Goal: Contribute content: Contribute content

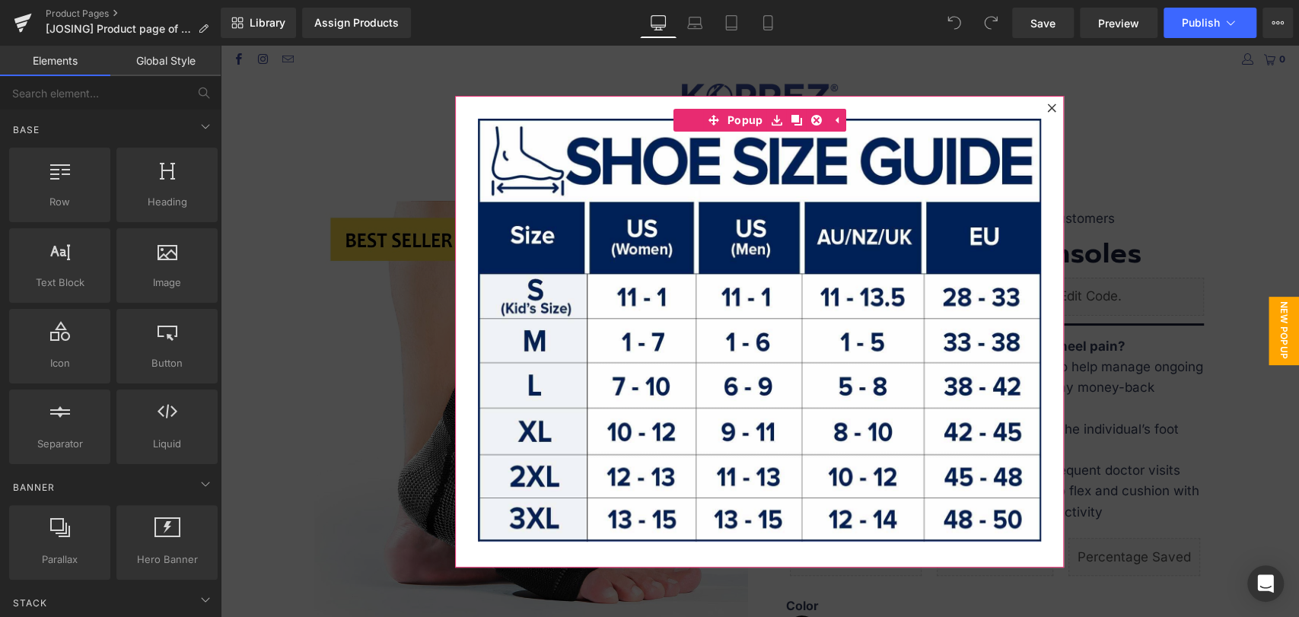
click at [1047, 110] on icon at bounding box center [1051, 108] width 8 height 8
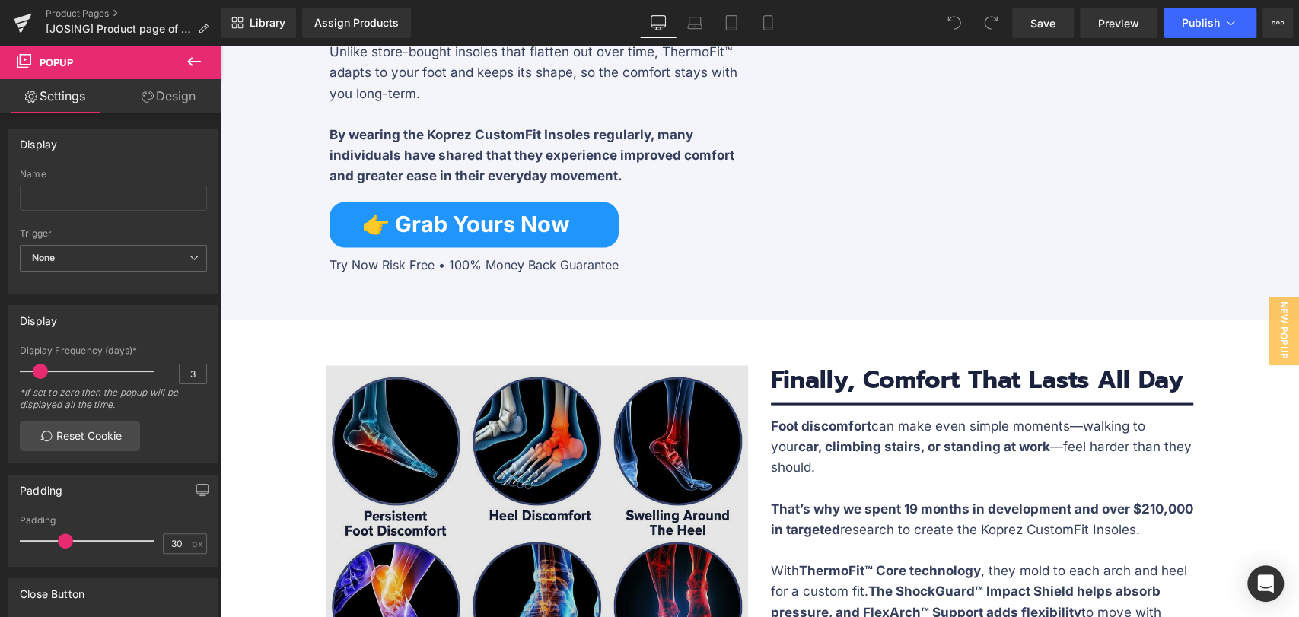
scroll to position [2029, 0]
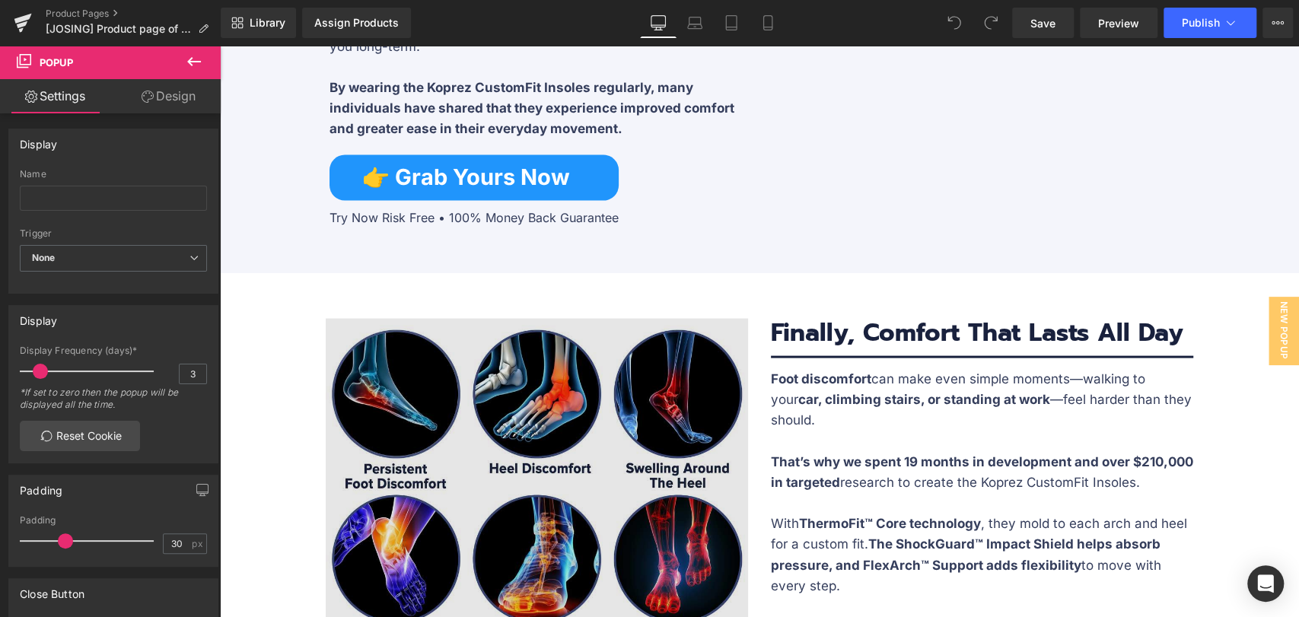
click at [580, 319] on img at bounding box center [537, 489] width 422 height 340
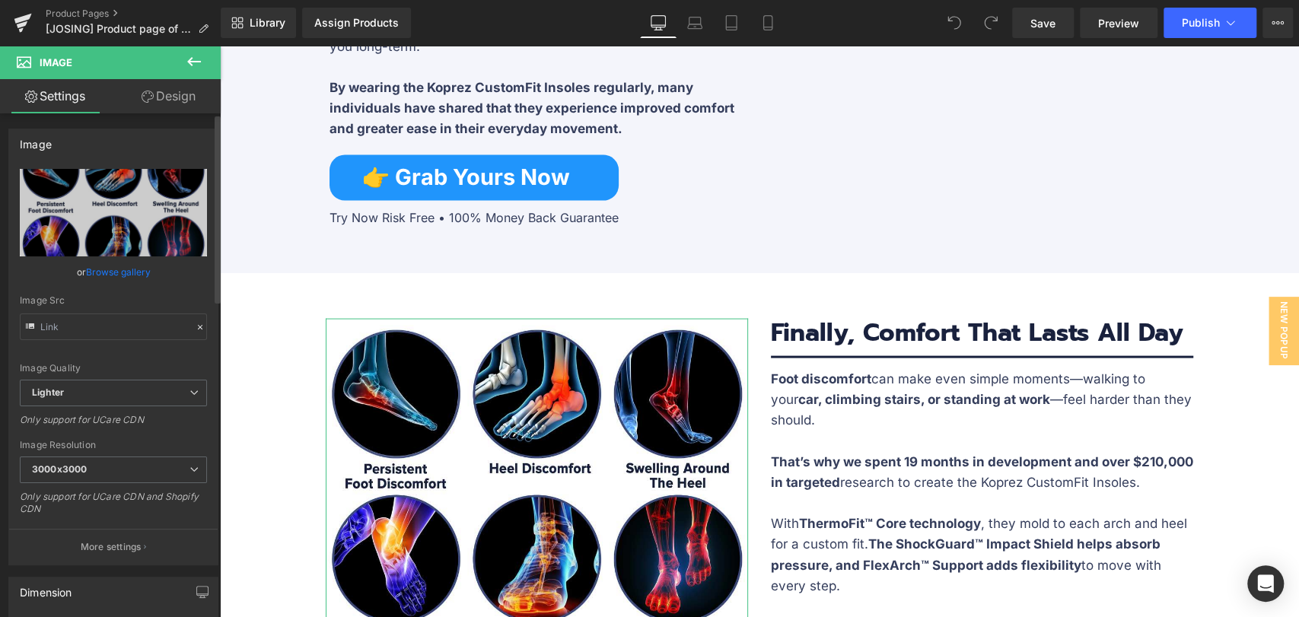
click at [94, 269] on link "Browse gallery" at bounding box center [118, 272] width 65 height 27
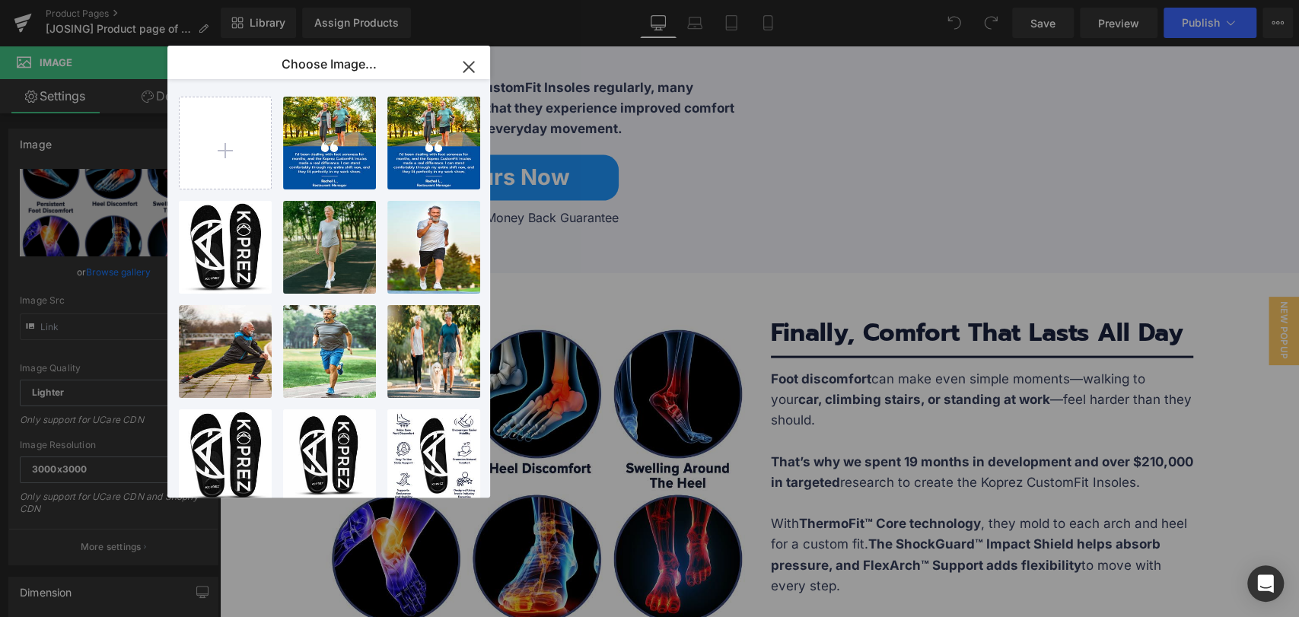
click at [467, 65] on icon "button" at bounding box center [469, 67] width 10 height 10
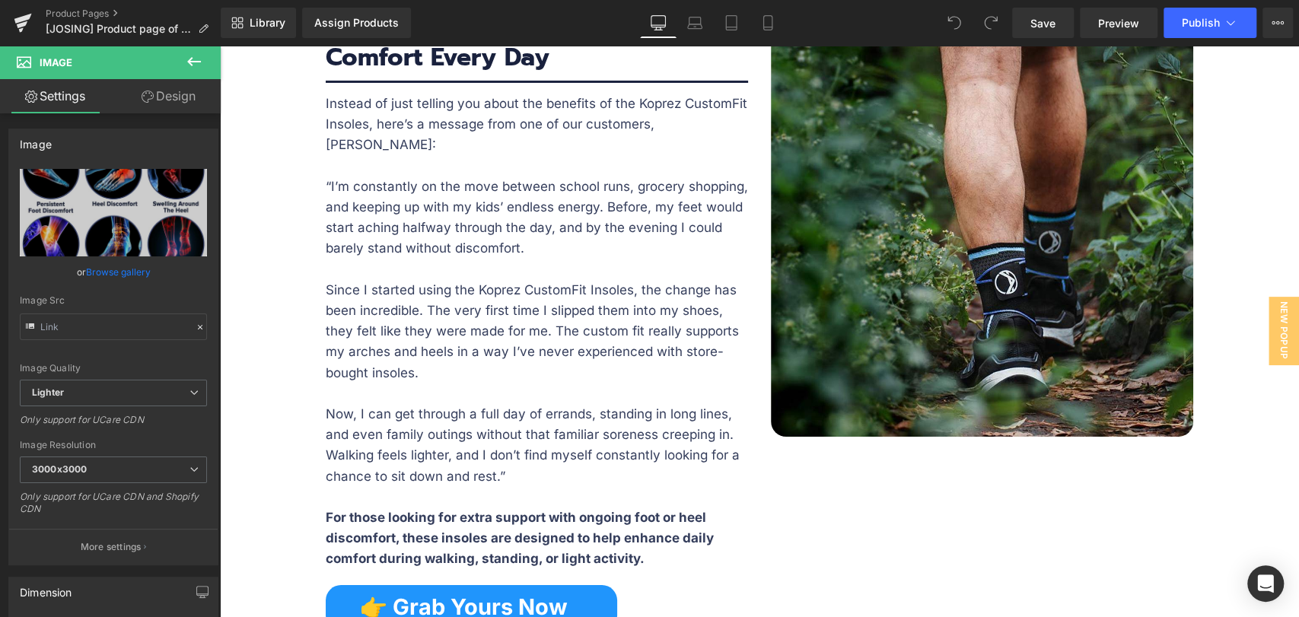
scroll to position [2875, 0]
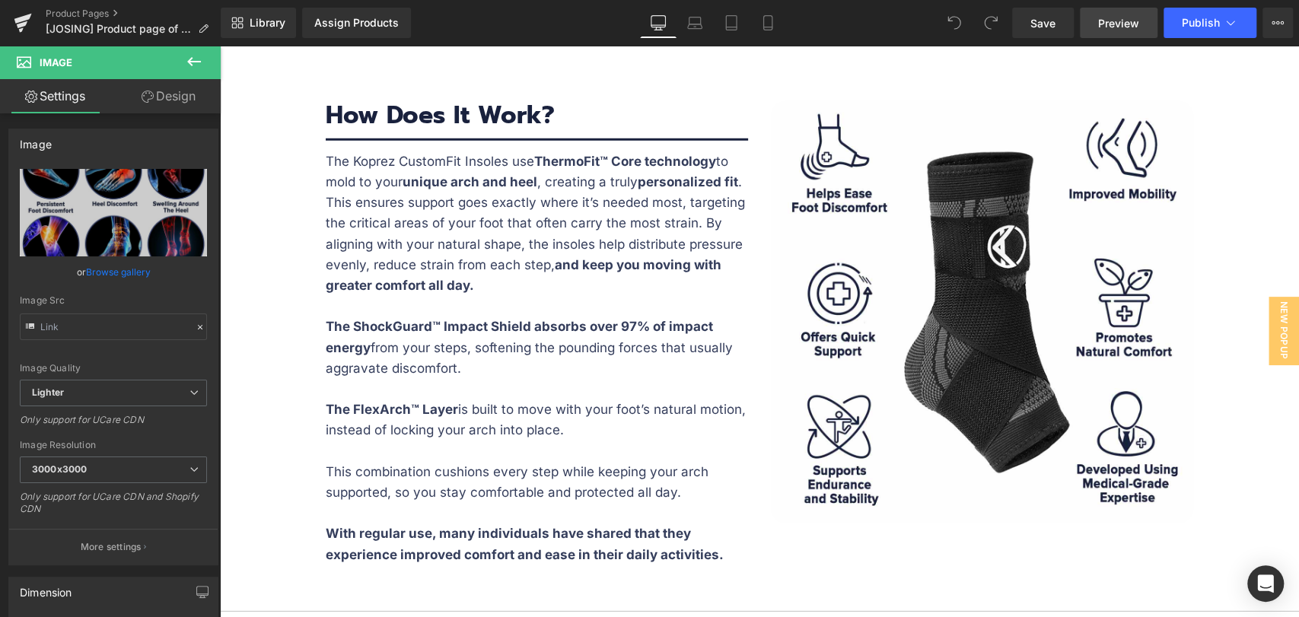
click at [1108, 25] on span "Preview" at bounding box center [1118, 23] width 41 height 16
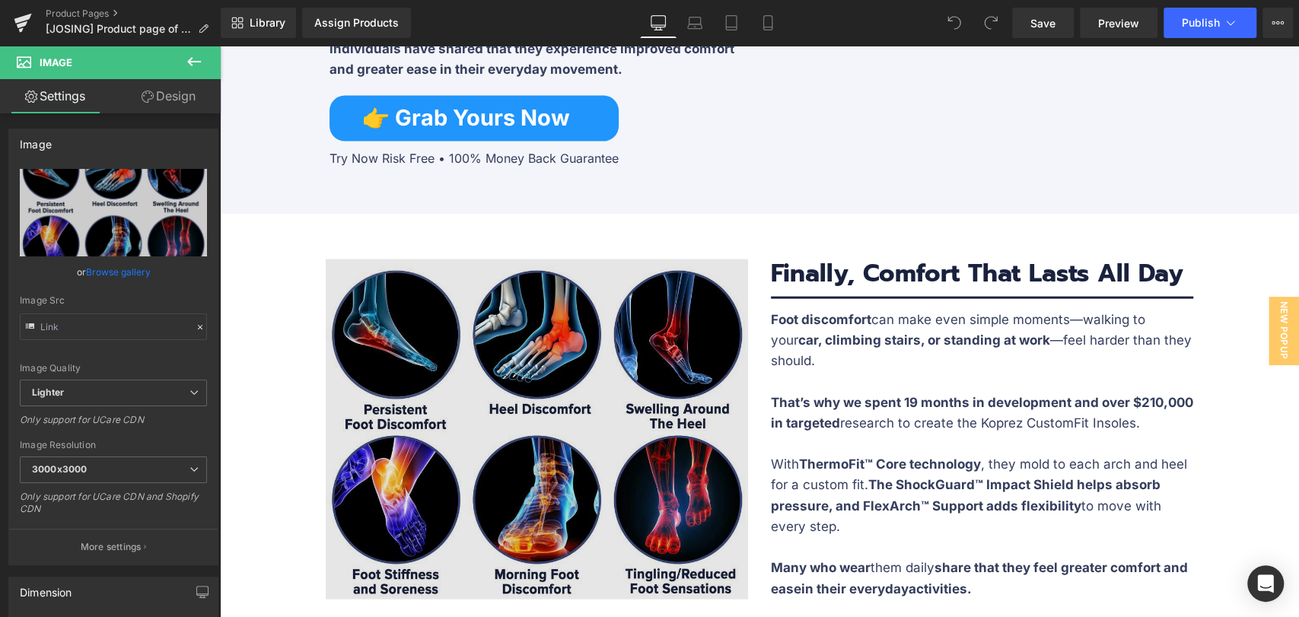
scroll to position [2198, 0]
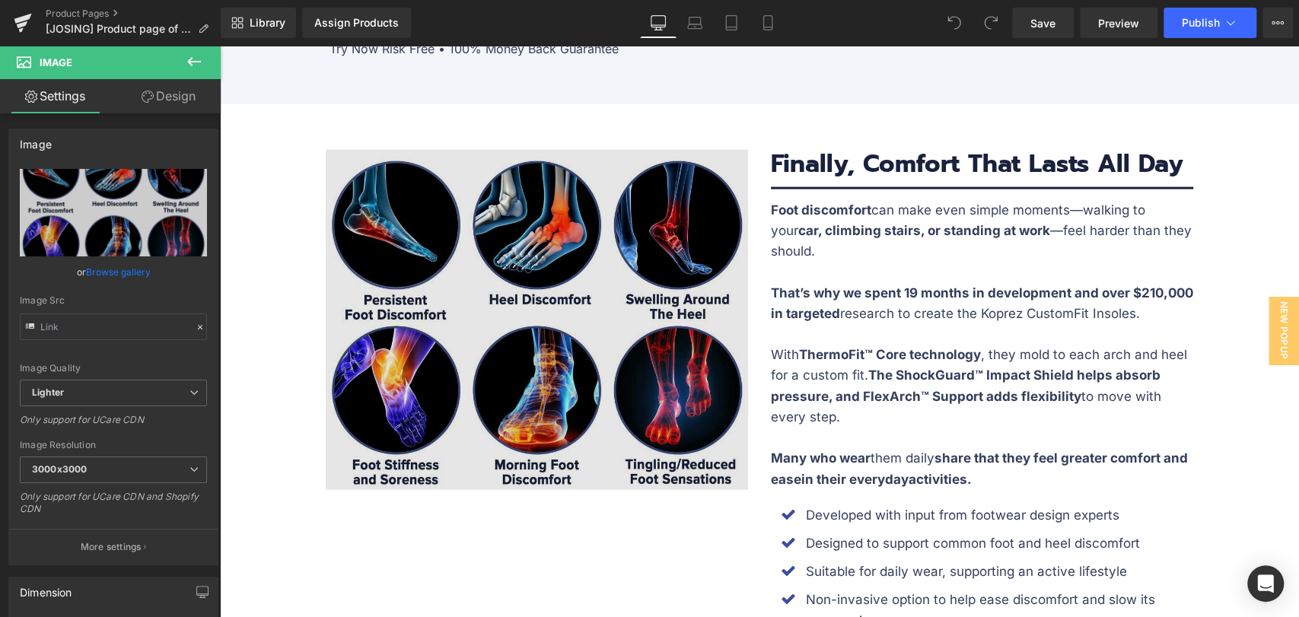
click at [484, 150] on img at bounding box center [537, 320] width 422 height 340
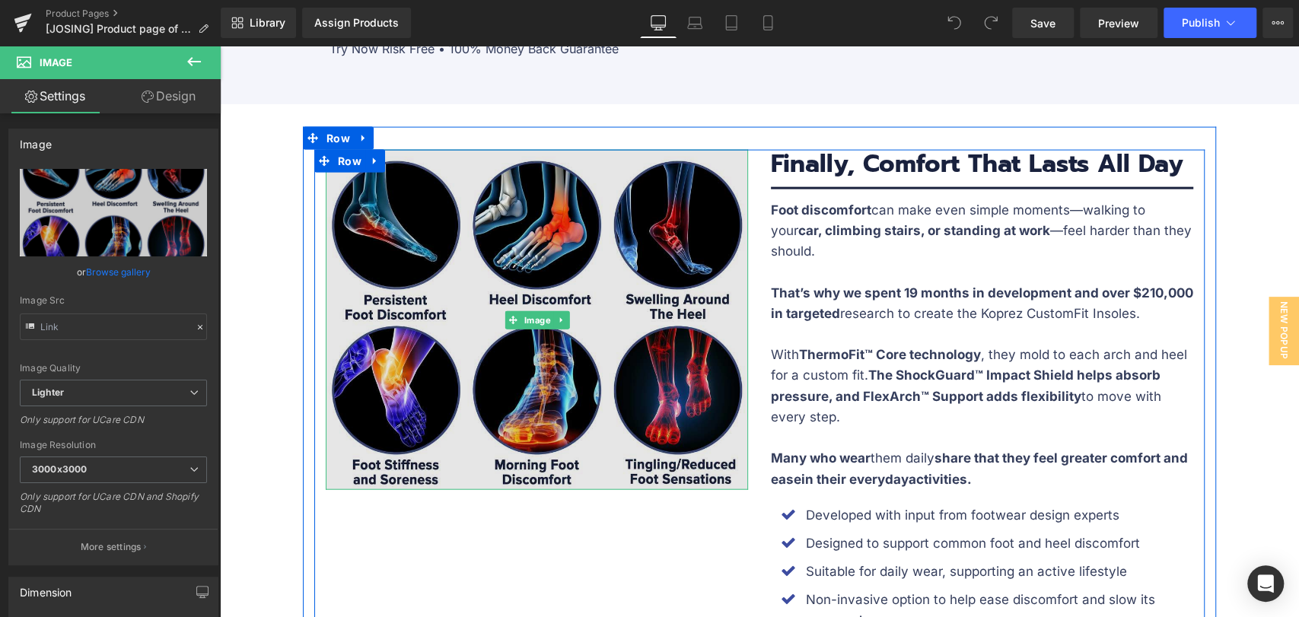
click at [497, 204] on img at bounding box center [537, 320] width 422 height 340
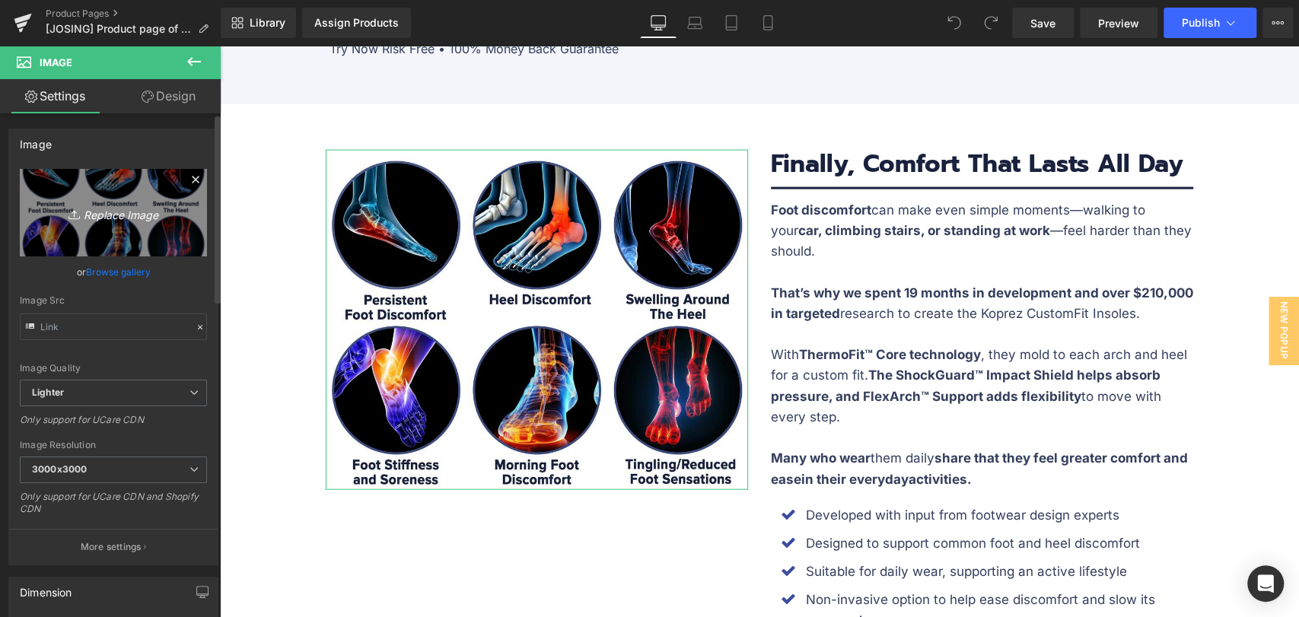
click at [122, 233] on link "Replace Image" at bounding box center [113, 213] width 187 height 88
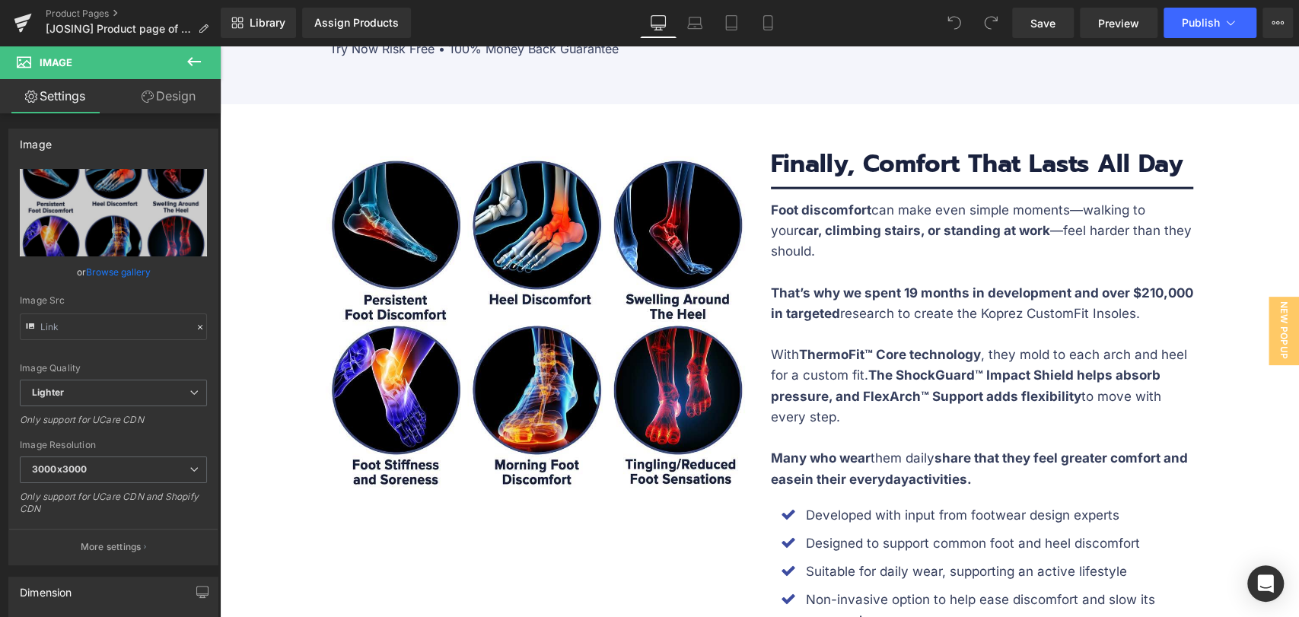
type input "C:\fakepath\BANNER-2.jpg"
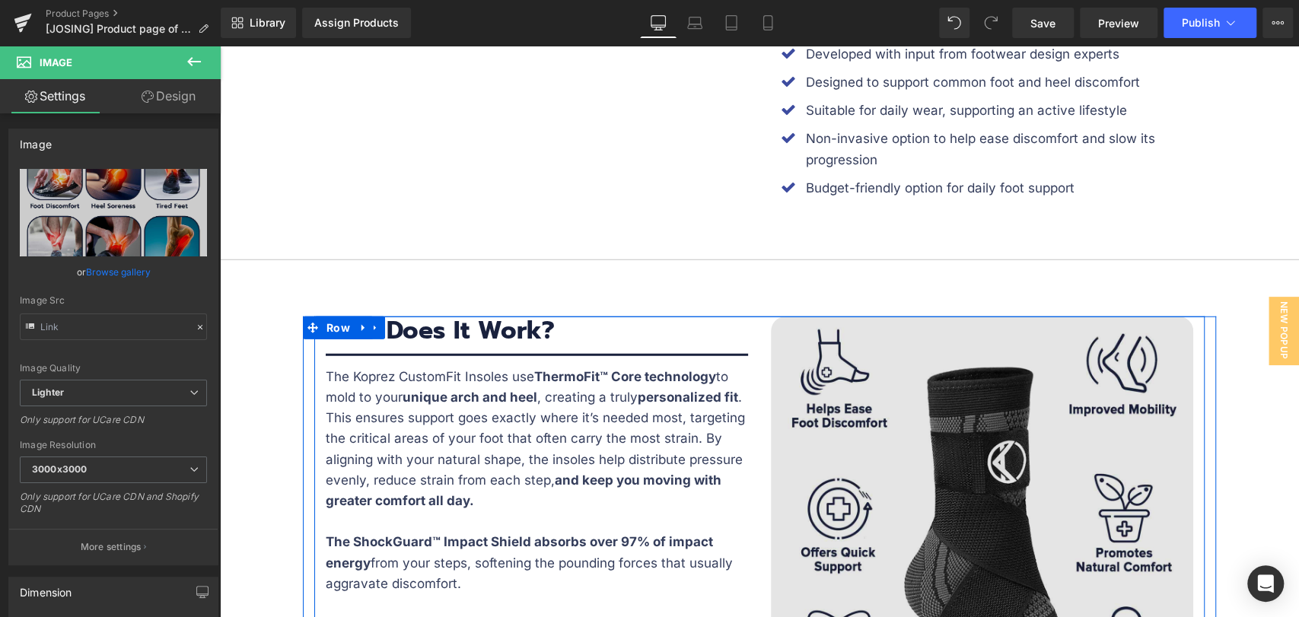
scroll to position [2706, 0]
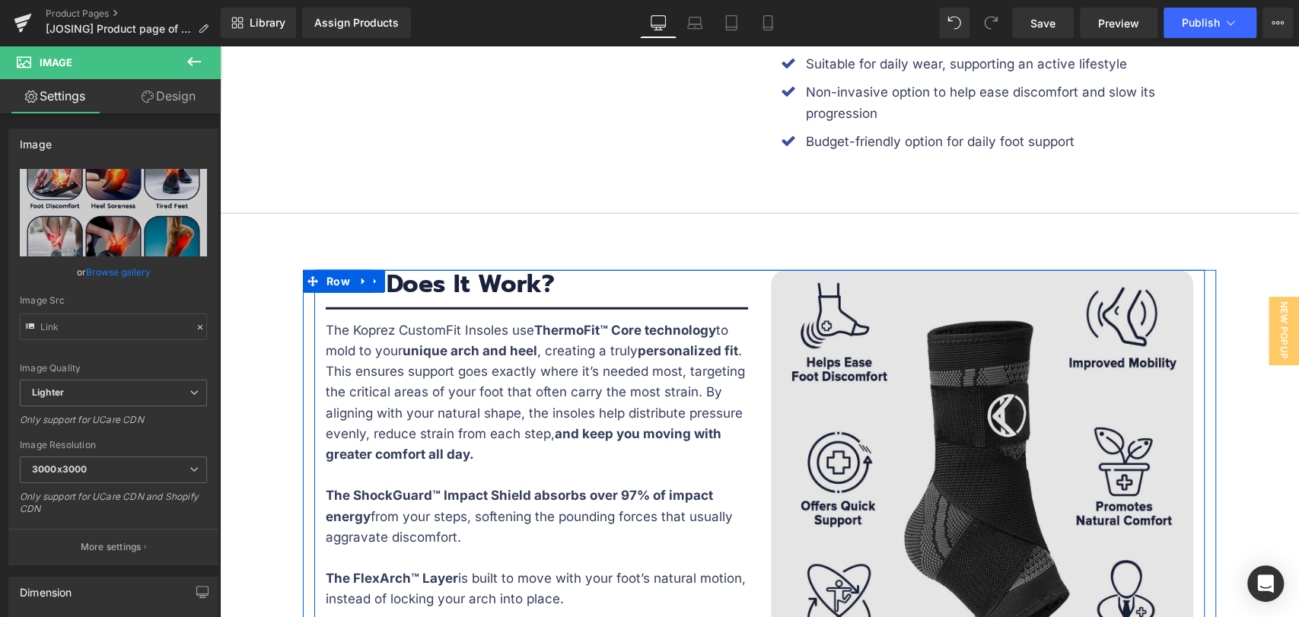
click at [906, 350] on img at bounding box center [982, 481] width 422 height 422
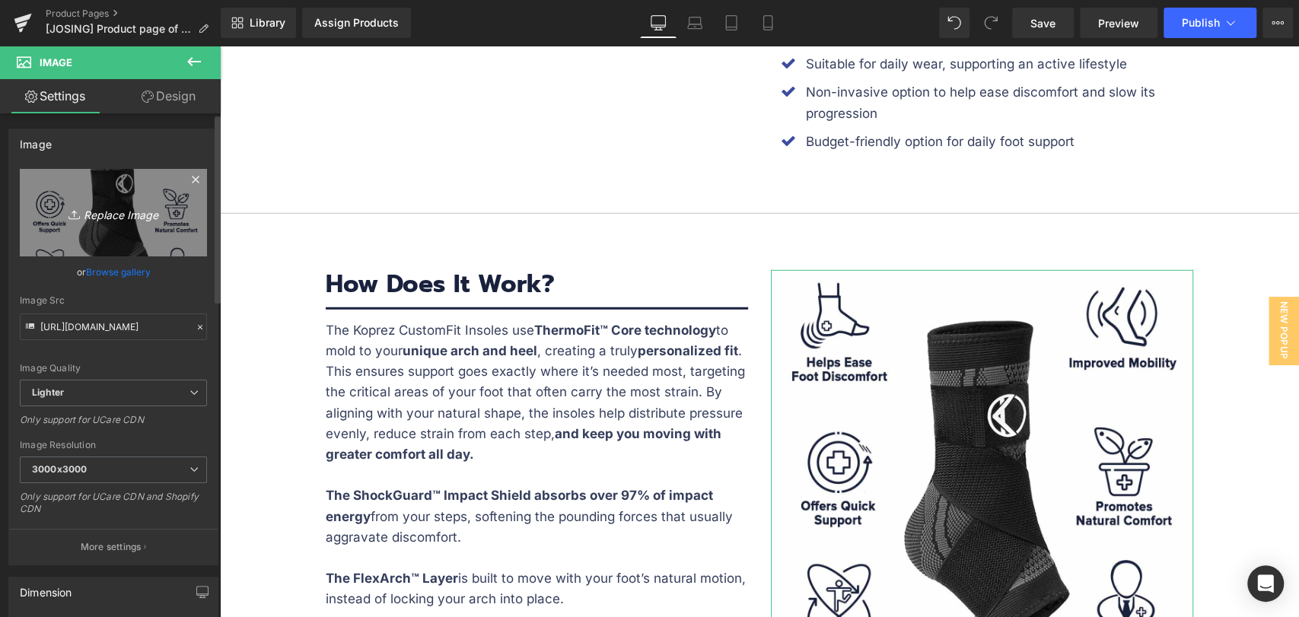
click at [110, 216] on icon "Replace Image" at bounding box center [114, 212] width 122 height 19
type input "C:\fakepath\BANNER-3.jpg"
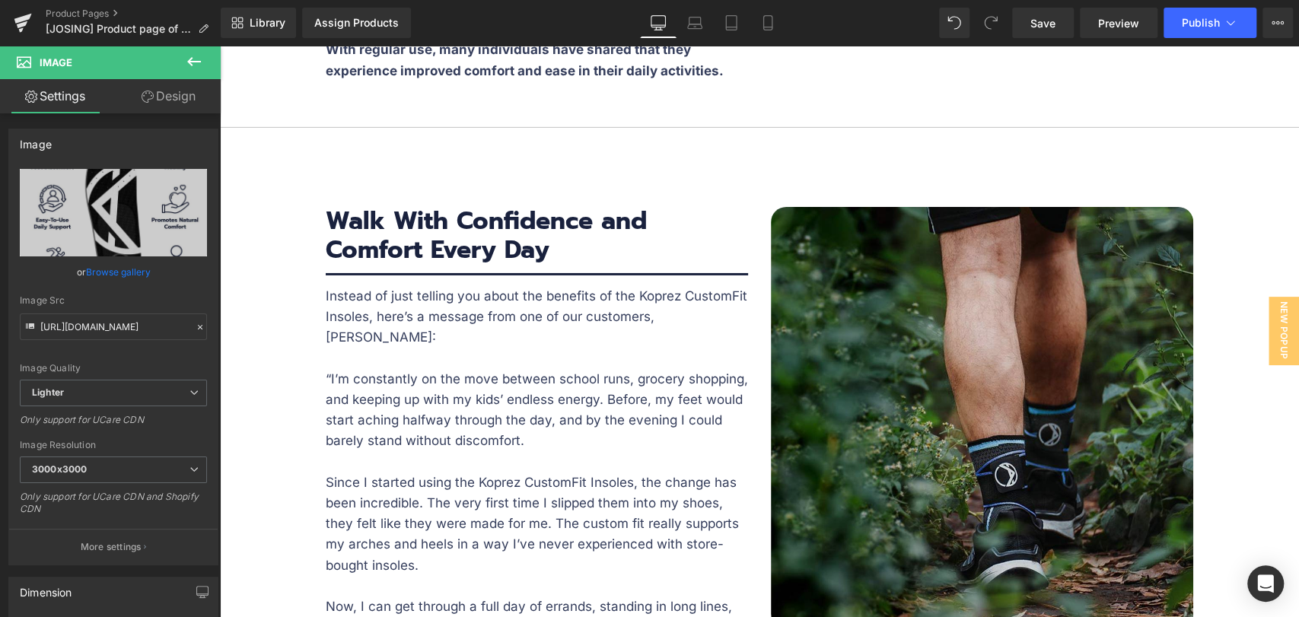
scroll to position [3383, 0]
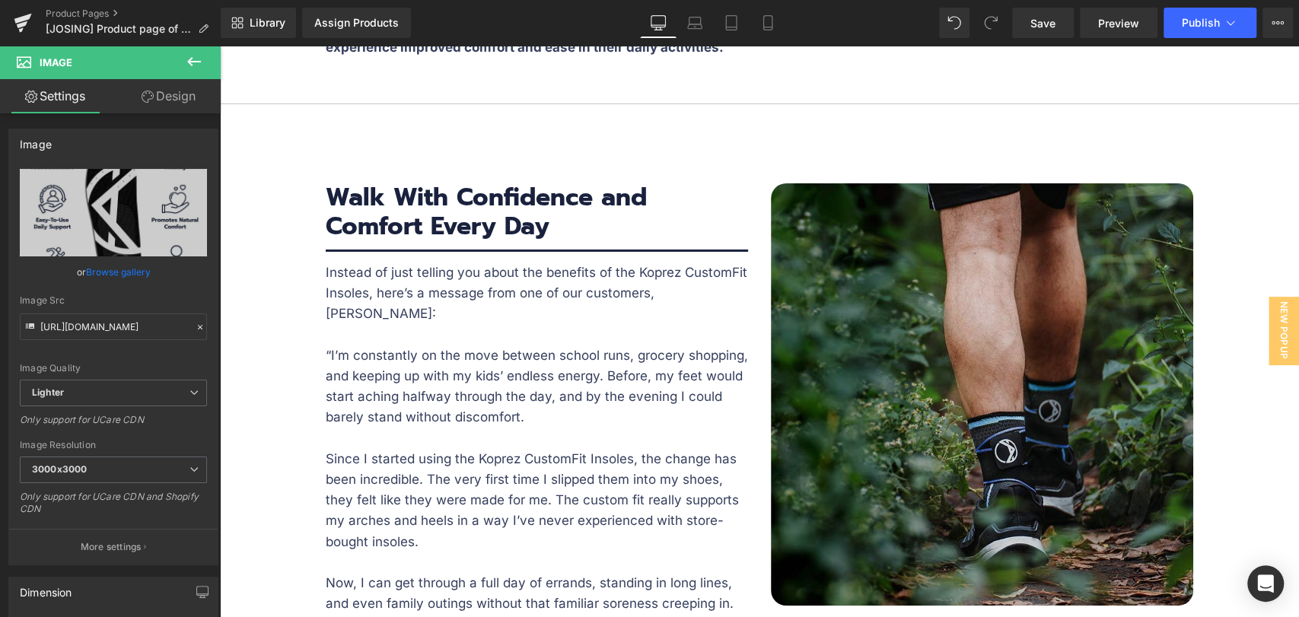
click at [934, 245] on img at bounding box center [982, 394] width 422 height 422
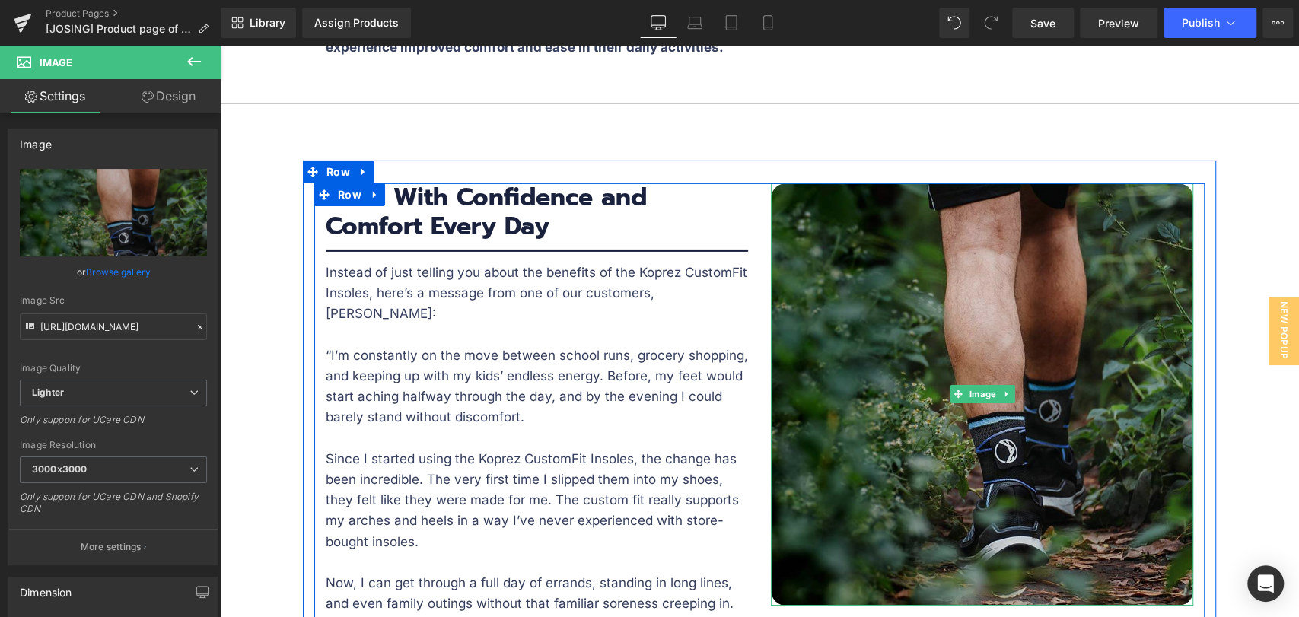
scroll to position [3298, 0]
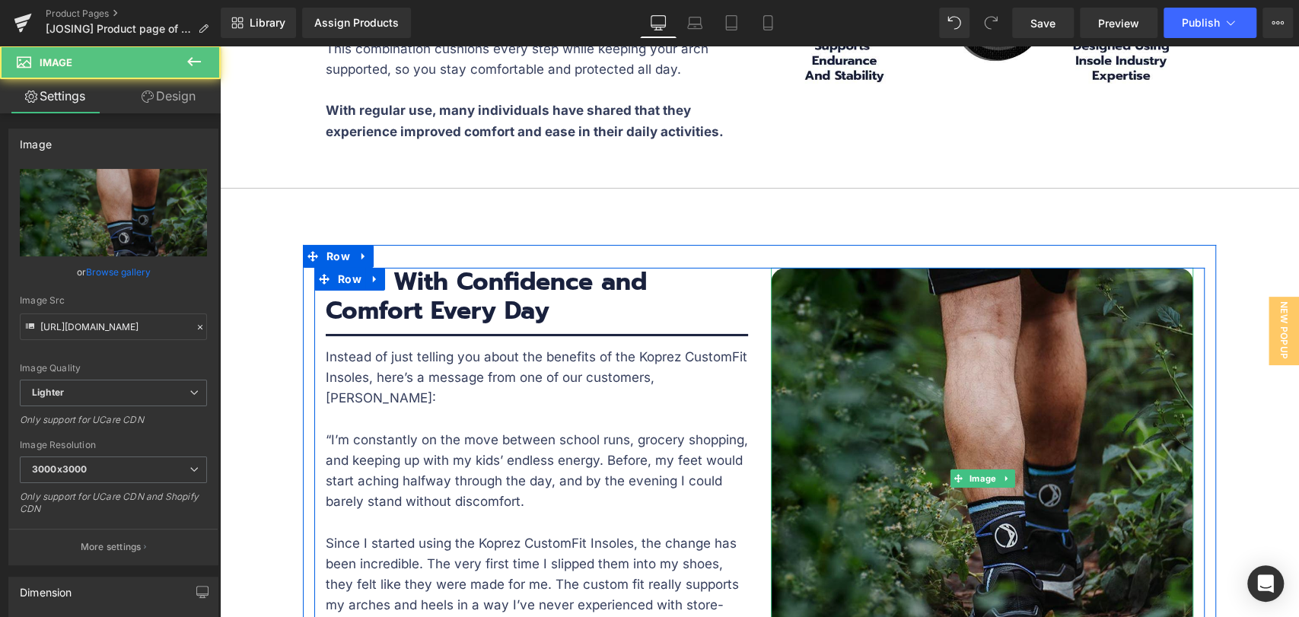
click at [929, 268] on img at bounding box center [982, 479] width 422 height 422
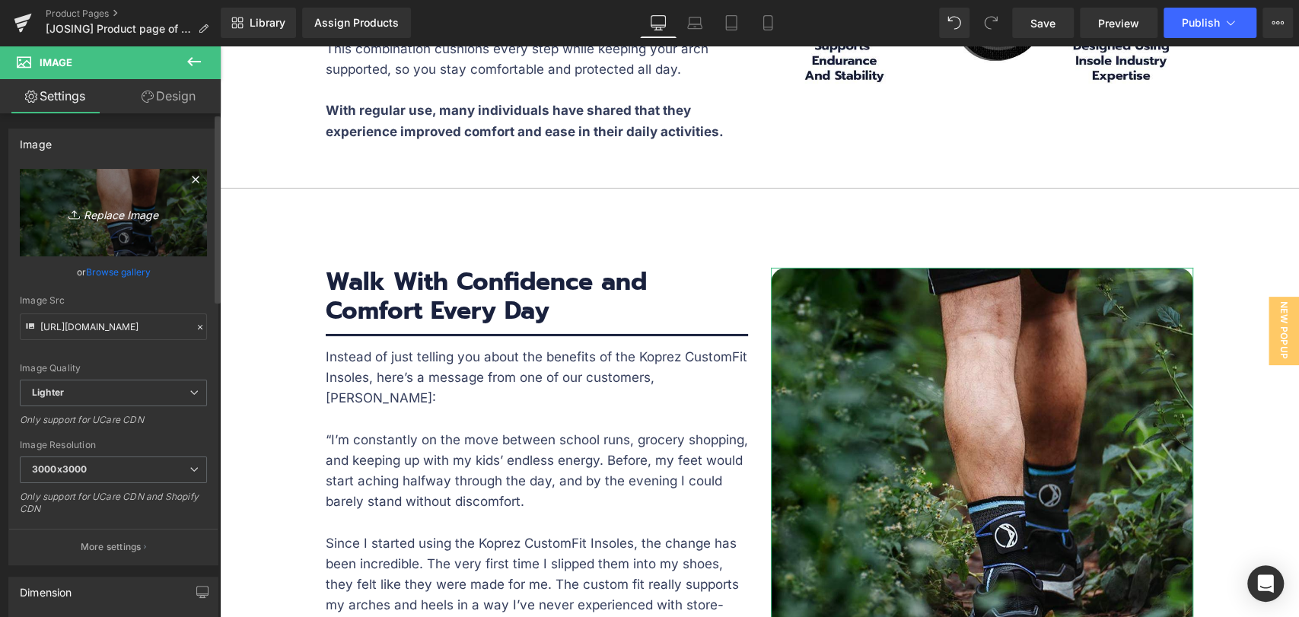
click at [122, 221] on icon "Replace Image" at bounding box center [114, 212] width 122 height 19
type input "C:\fakepath\SQUARE-BANNER-2a.jpg"
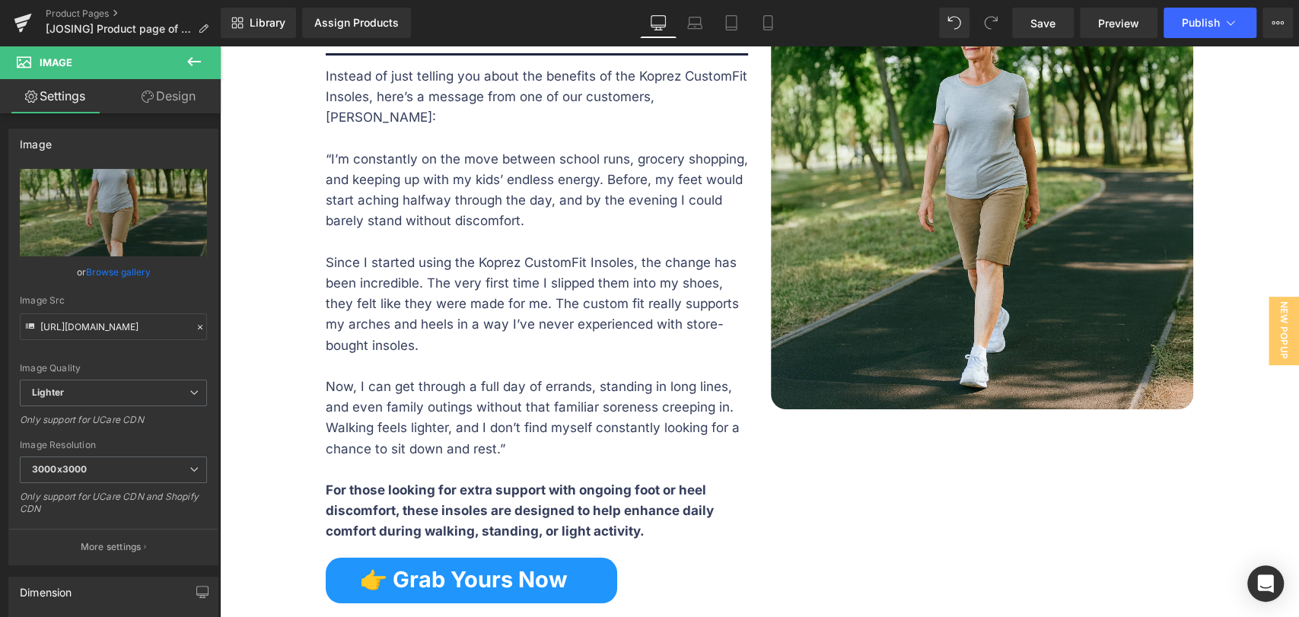
scroll to position [3975, 0]
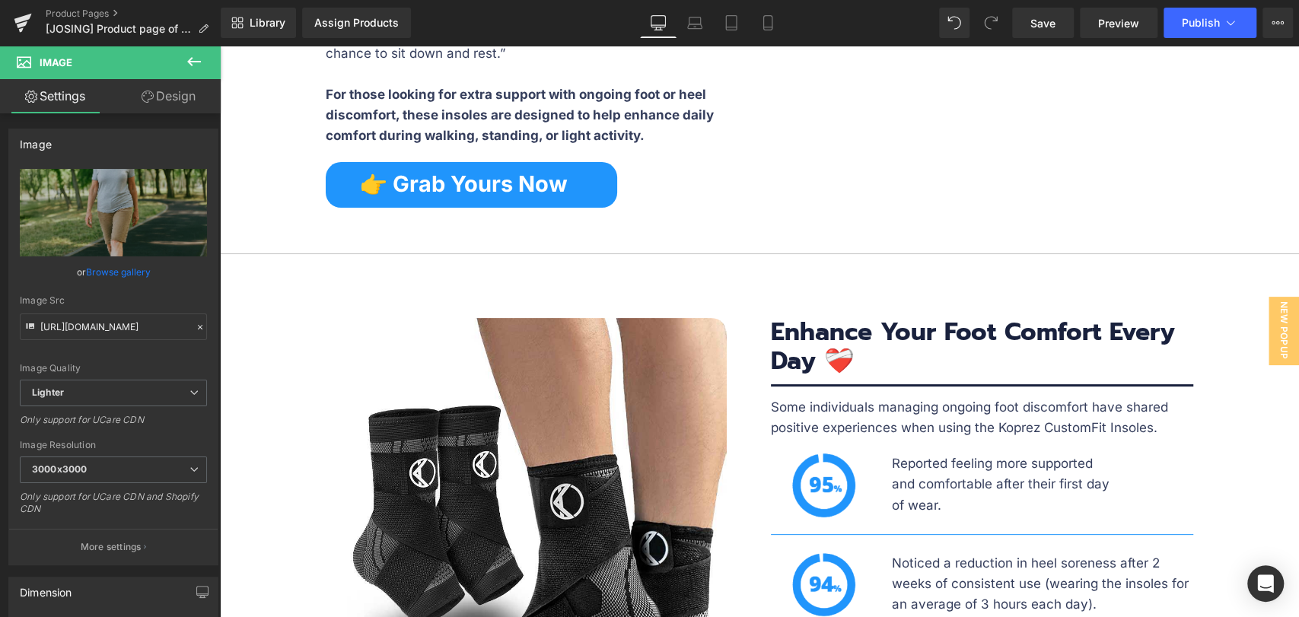
click at [475, 326] on img at bounding box center [537, 528] width 381 height 420
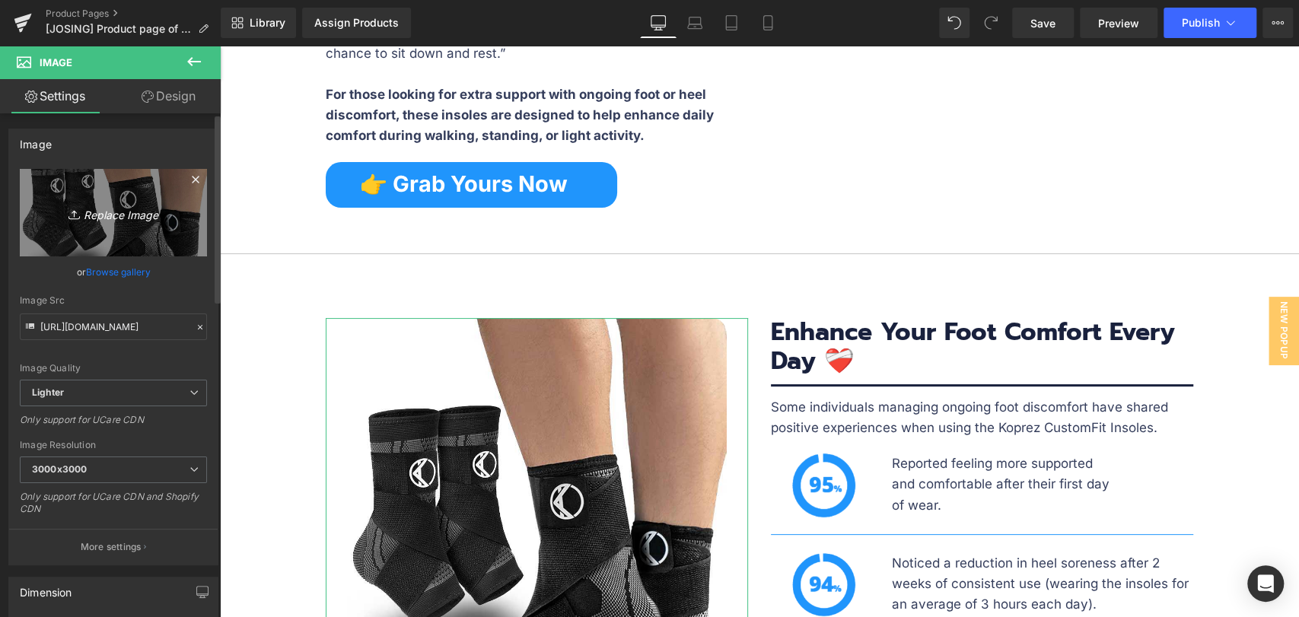
click at [118, 220] on icon "Replace Image" at bounding box center [114, 212] width 122 height 19
type input "C:\fakepath\BANNER-4.jpg"
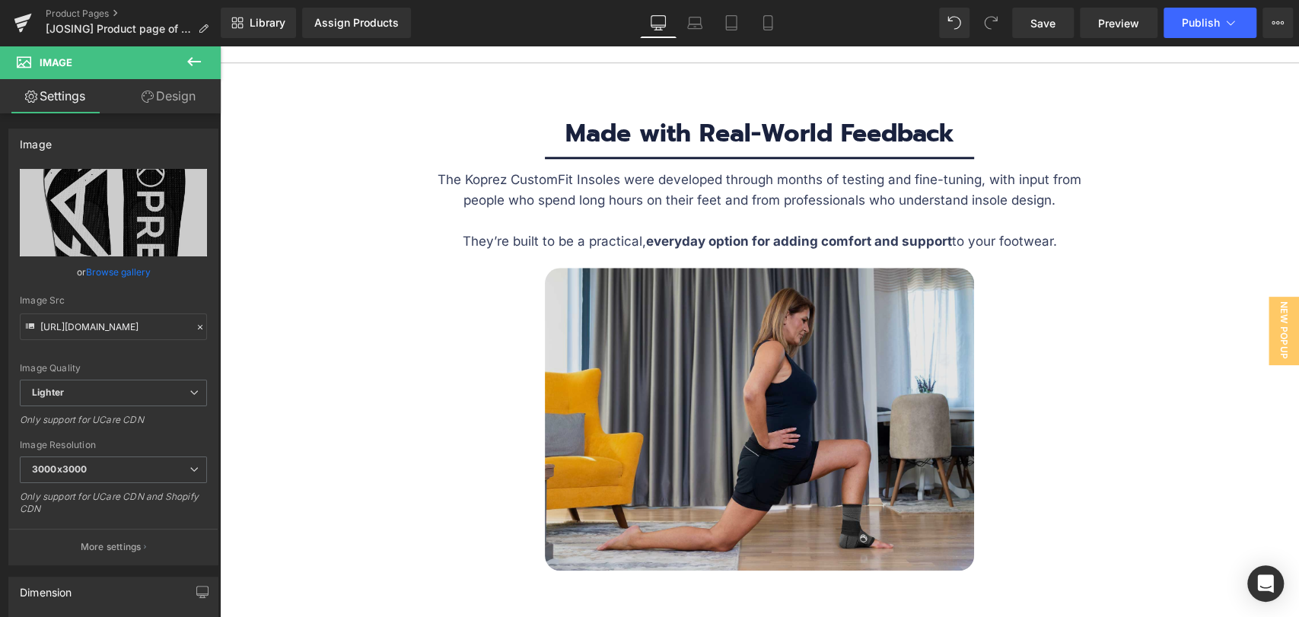
scroll to position [4736, 0]
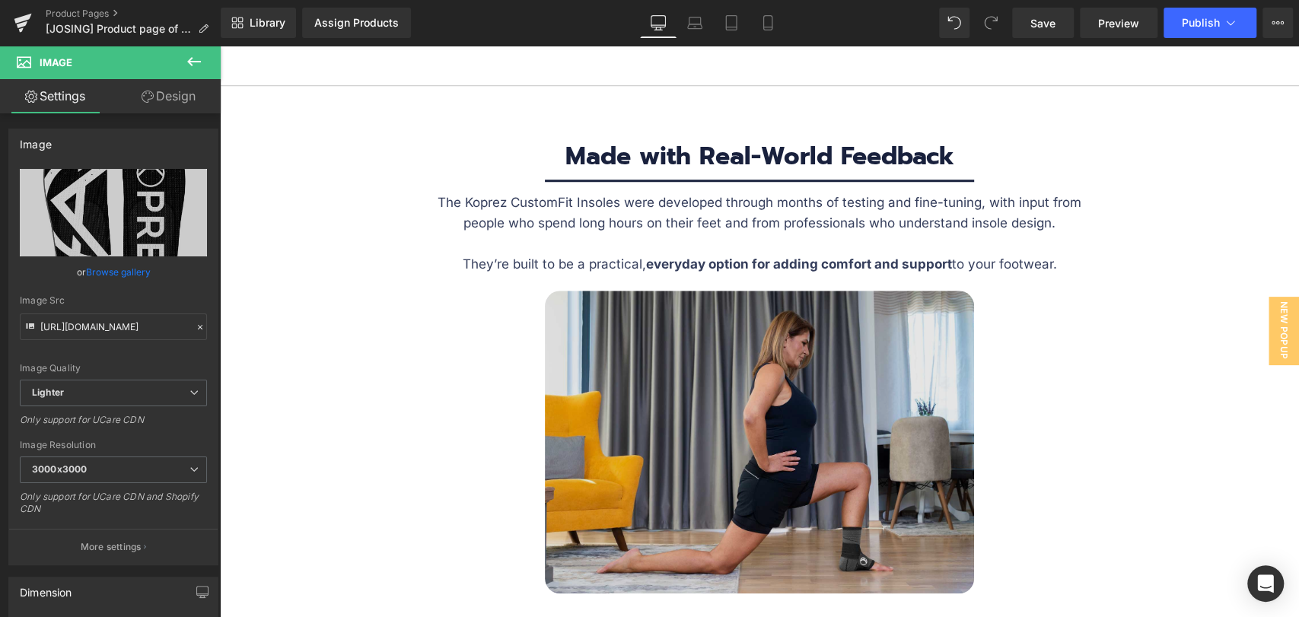
click at [763, 291] on img at bounding box center [759, 442] width 429 height 303
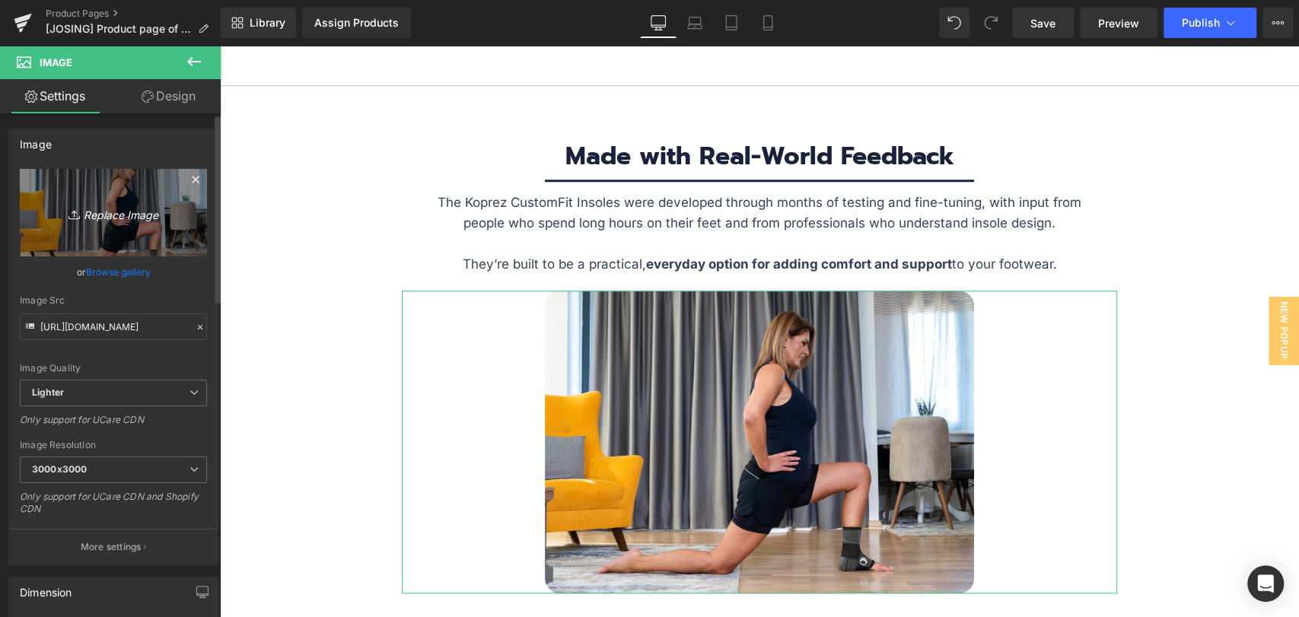
click at [113, 206] on icon "Replace Image" at bounding box center [114, 212] width 122 height 19
type input "C:\fakepath\BANNER-5.jpg"
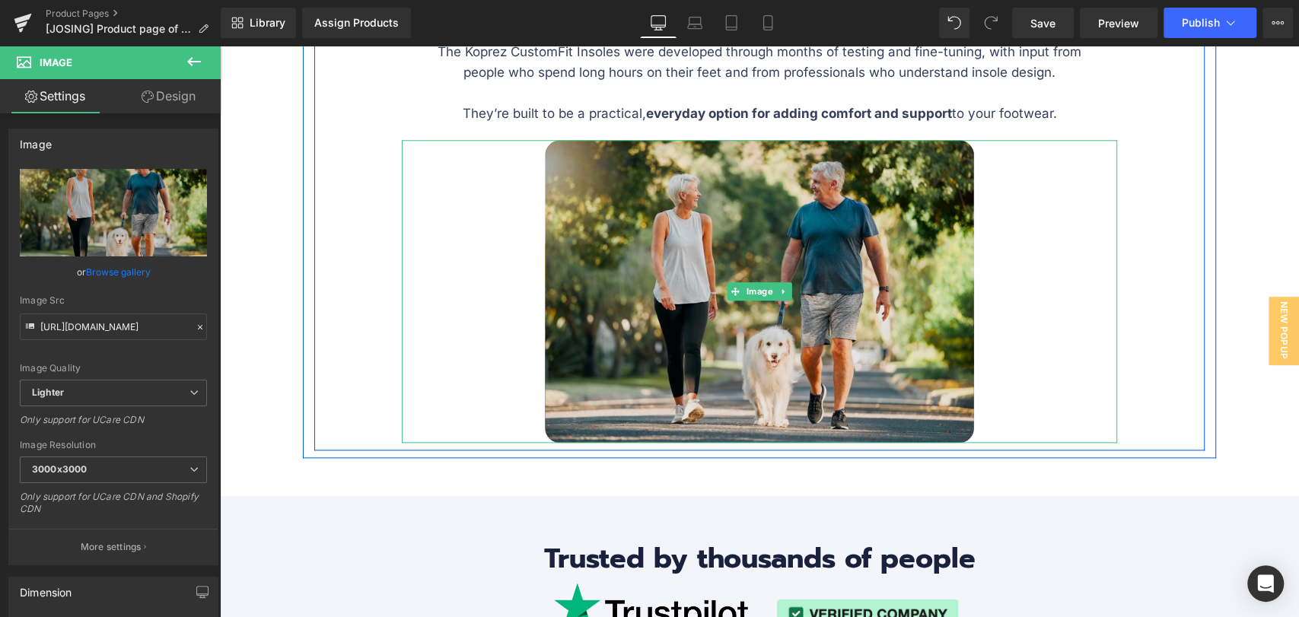
scroll to position [4905, 0]
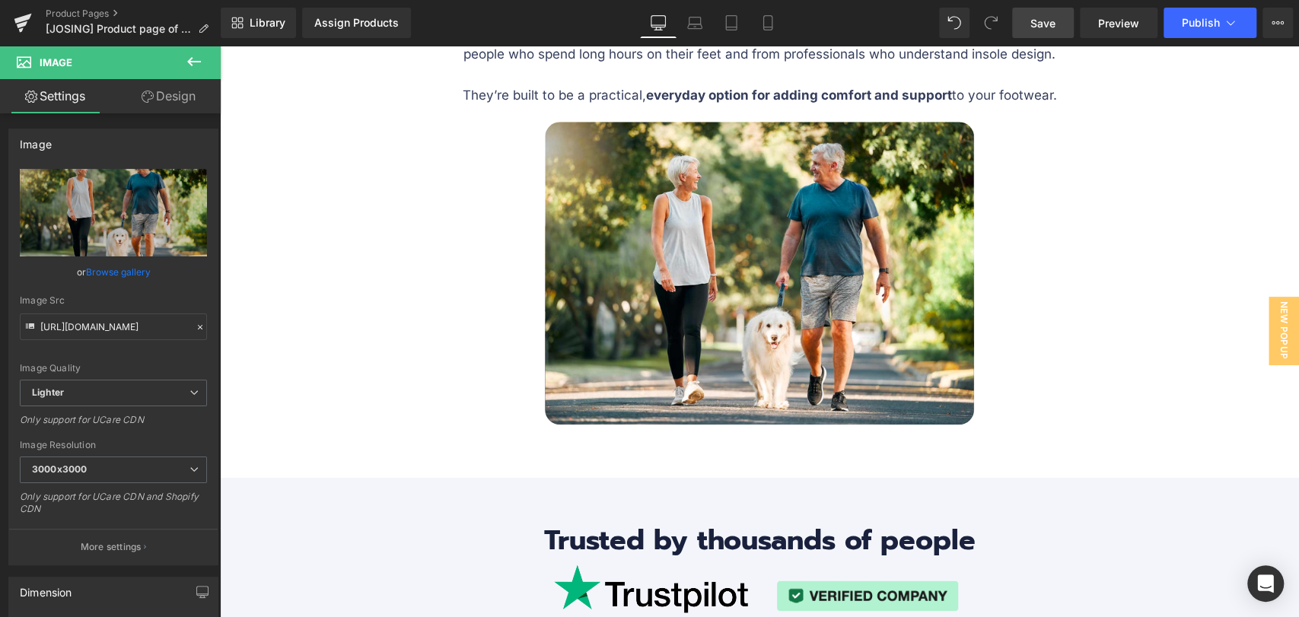
click at [1058, 25] on link "Save" at bounding box center [1043, 23] width 62 height 30
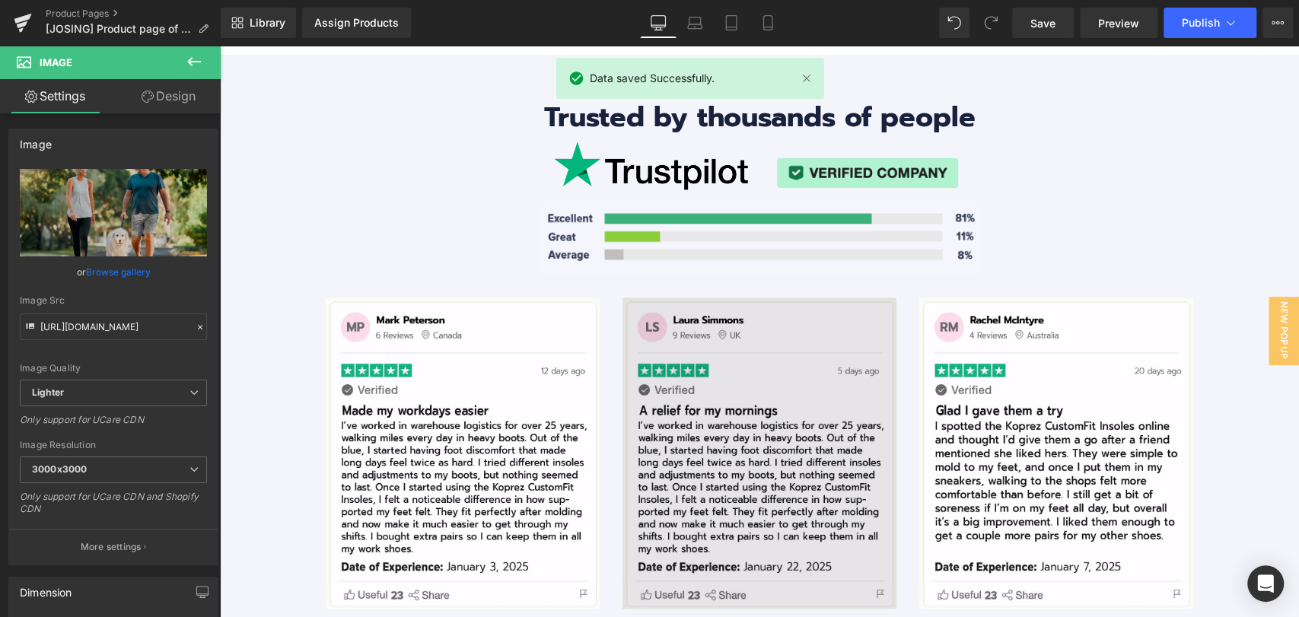
scroll to position [5666, 0]
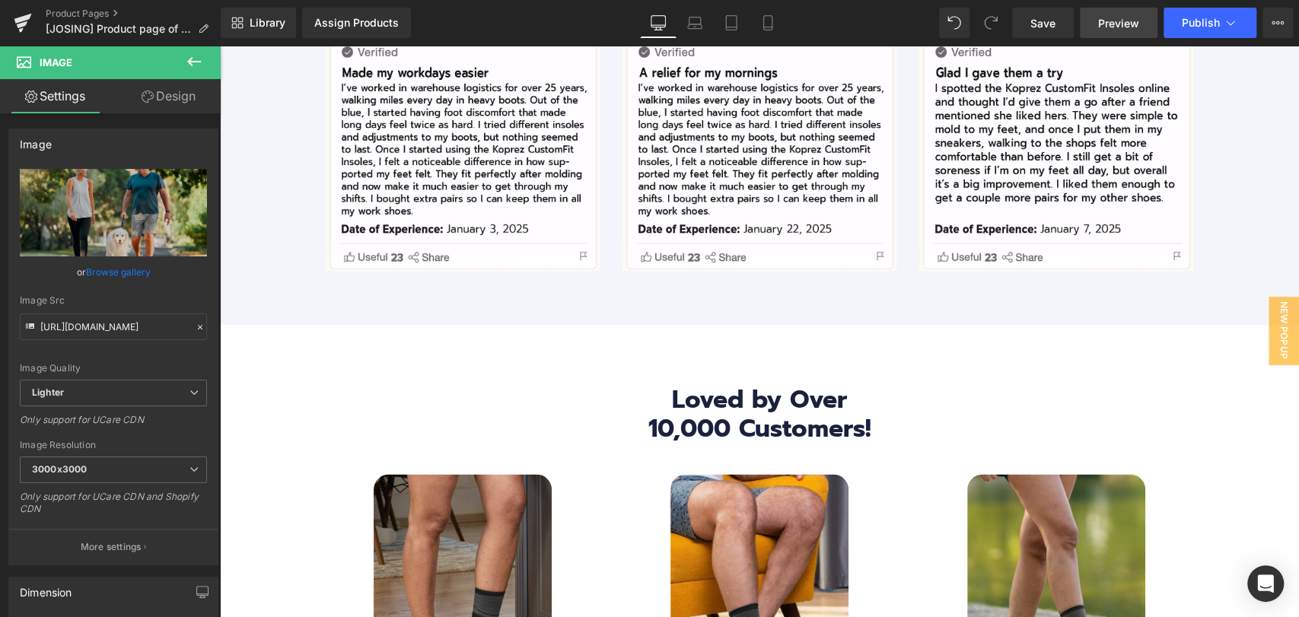
click at [1103, 21] on span "Preview" at bounding box center [1118, 23] width 41 height 16
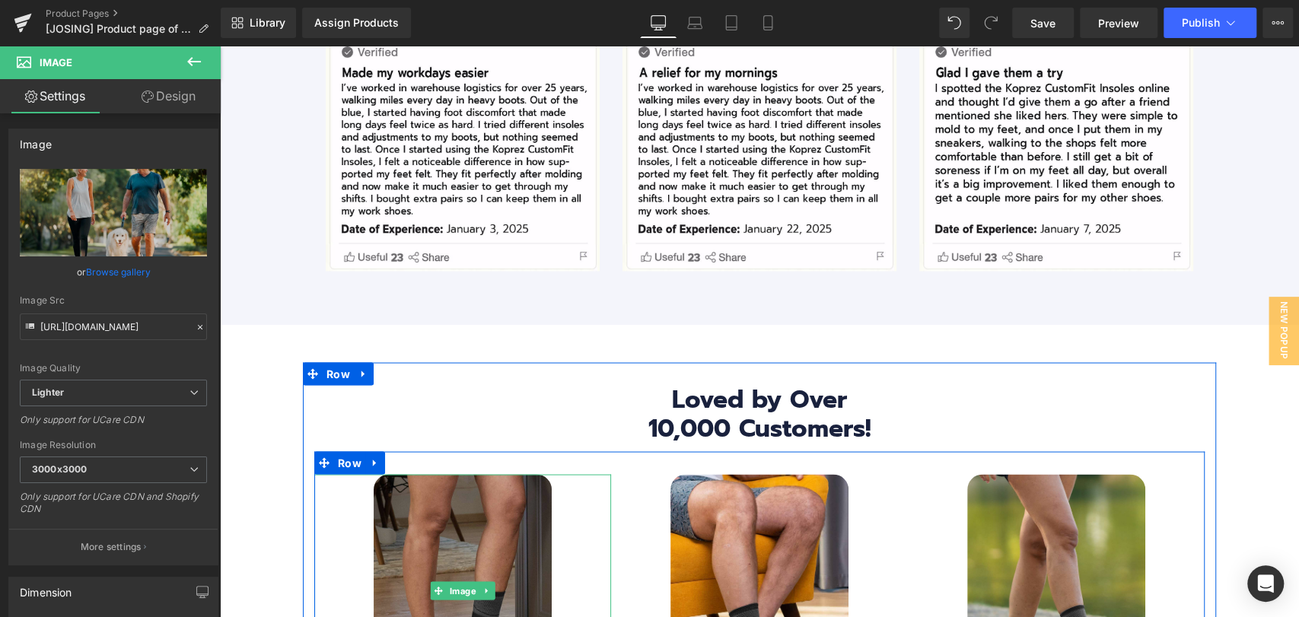
click at [487, 474] on img at bounding box center [463, 591] width 178 height 234
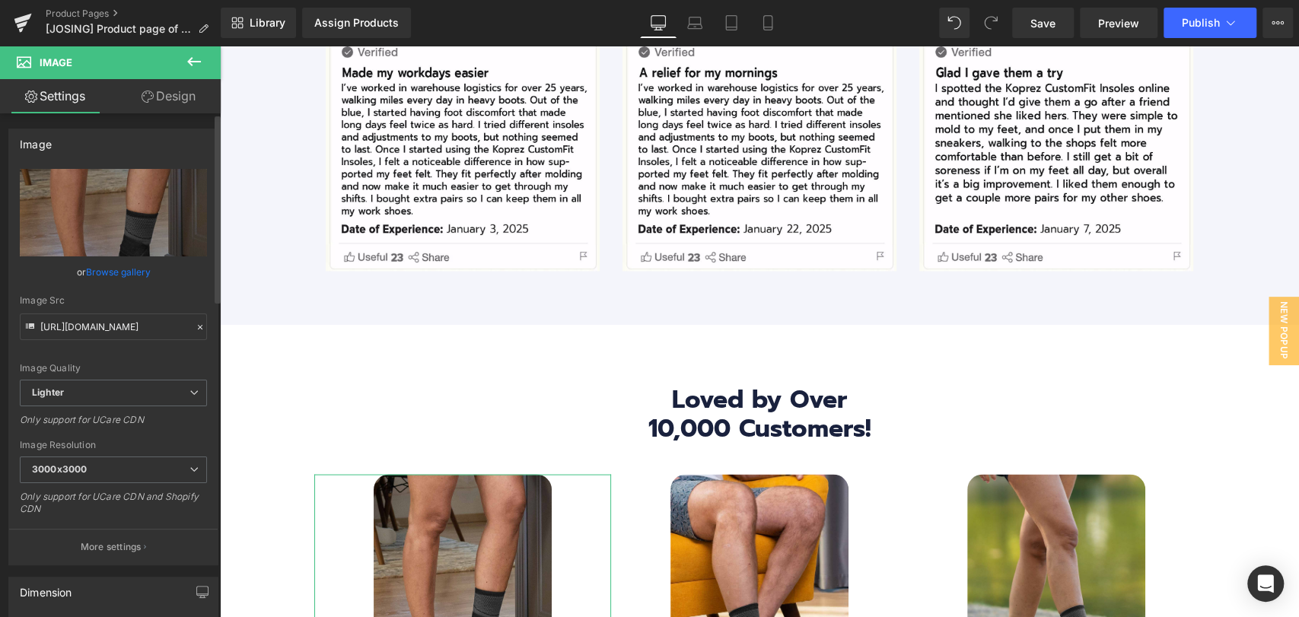
click at [133, 274] on link "Browse gallery" at bounding box center [118, 272] width 65 height 27
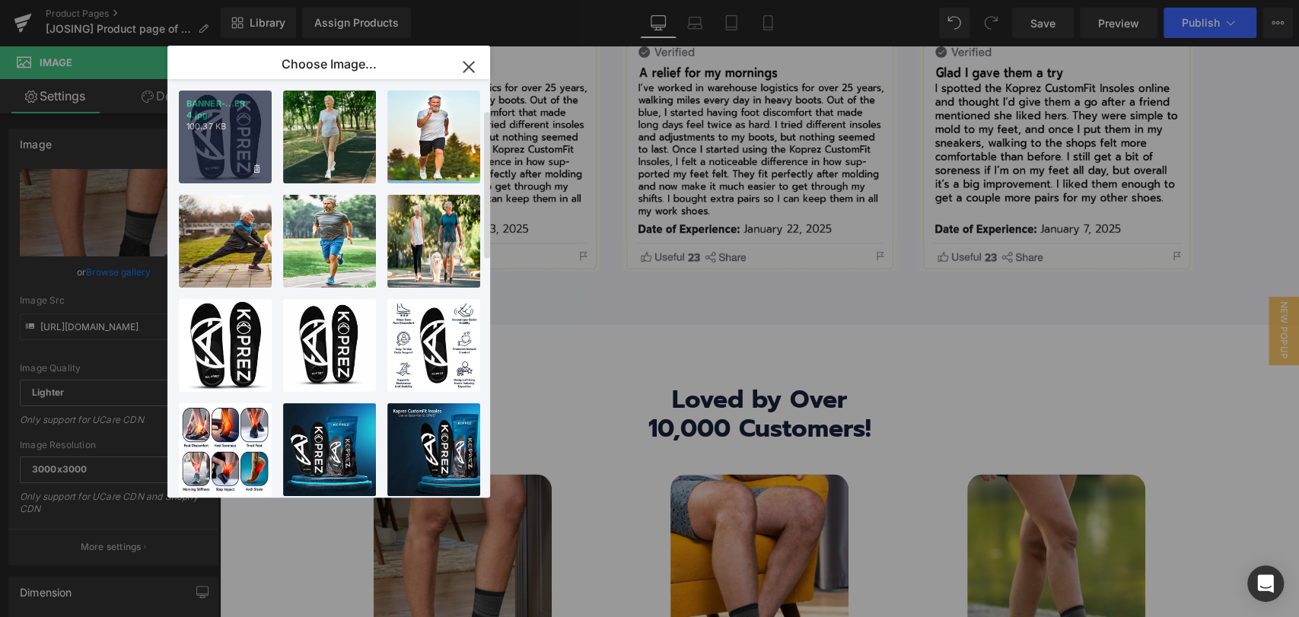
scroll to position [84, 0]
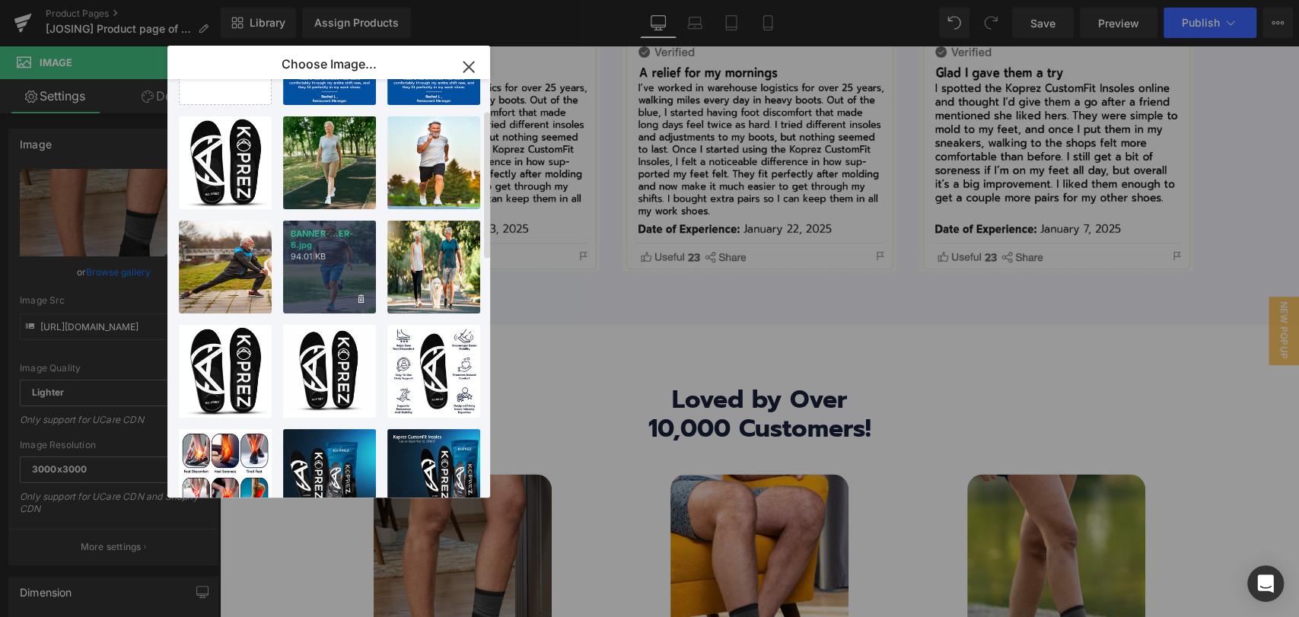
click at [310, 251] on p "94.01 KB" at bounding box center [330, 256] width 78 height 11
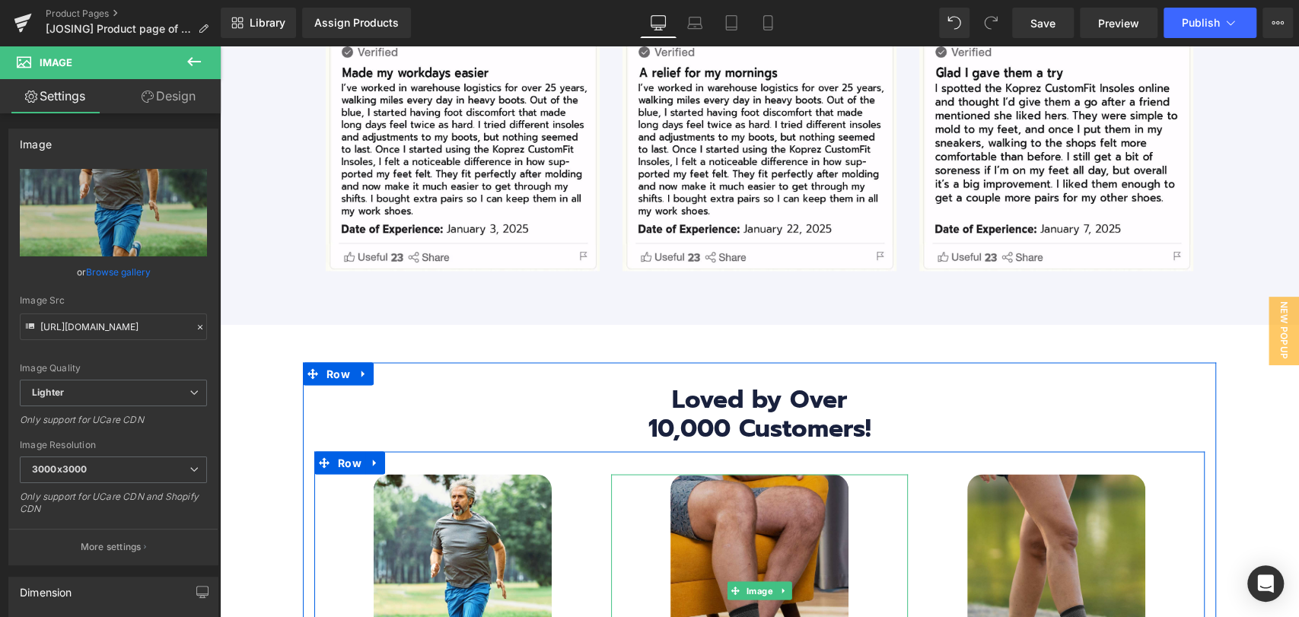
click at [824, 474] on img at bounding box center [760, 591] width 178 height 234
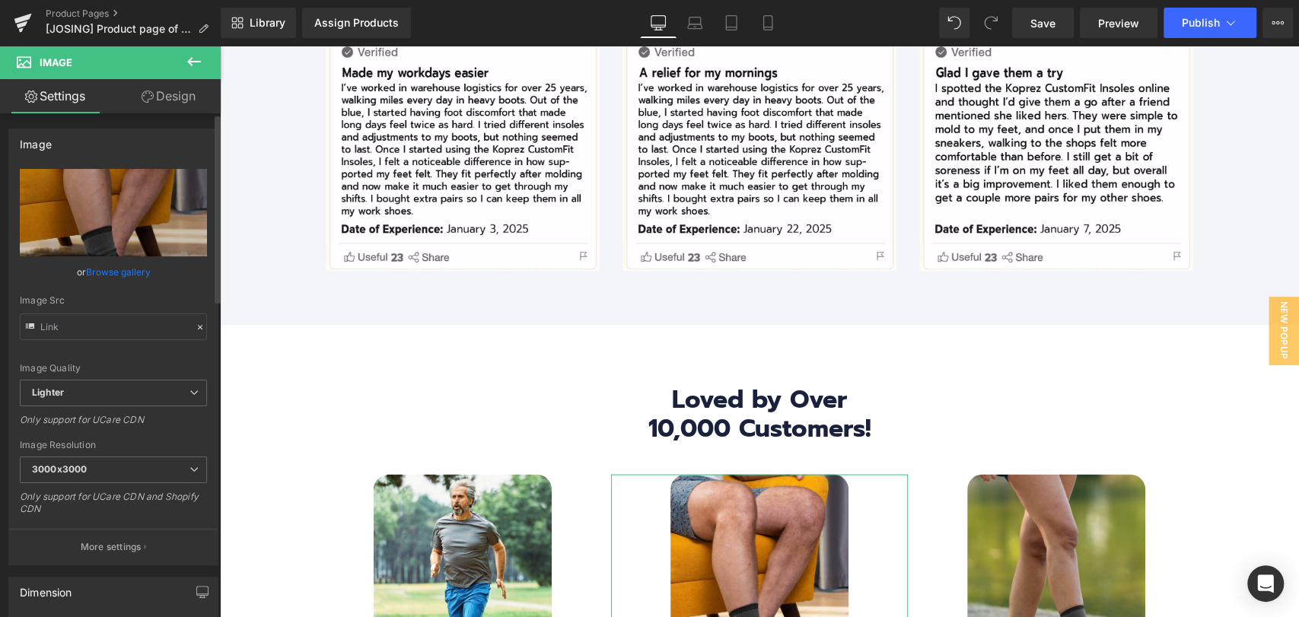
click at [122, 276] on link "Browse gallery" at bounding box center [118, 272] width 65 height 27
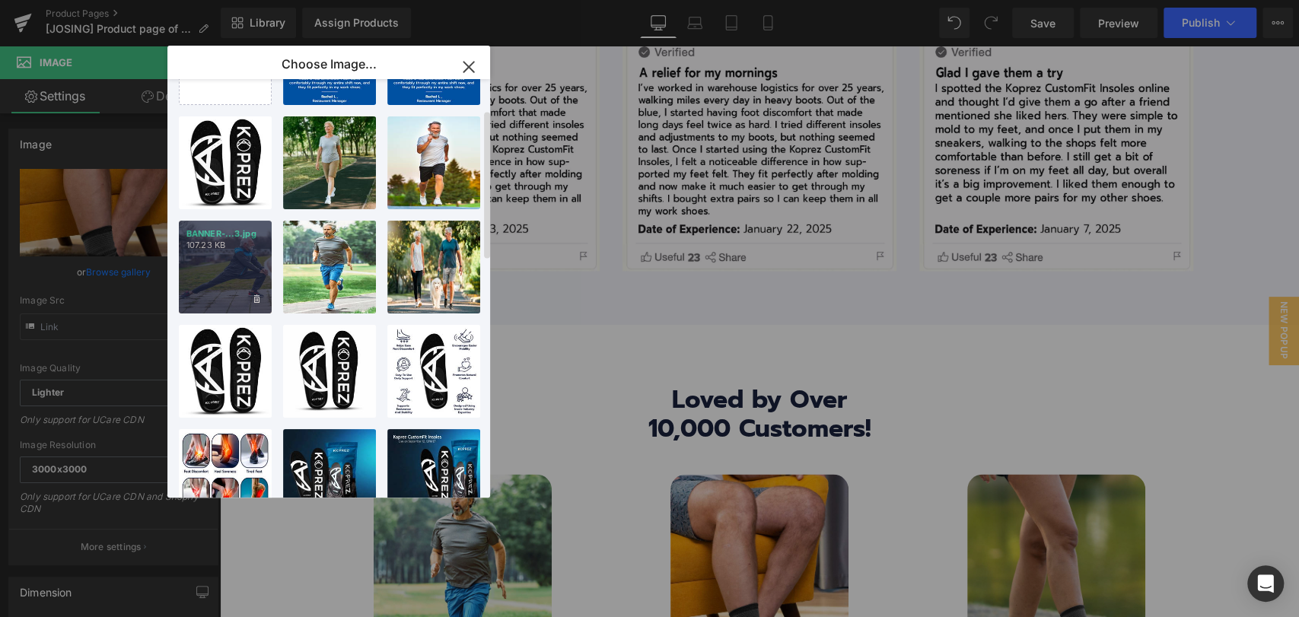
click at [218, 269] on div "BANNER-...3.jpg 107.23 KB" at bounding box center [225, 267] width 93 height 93
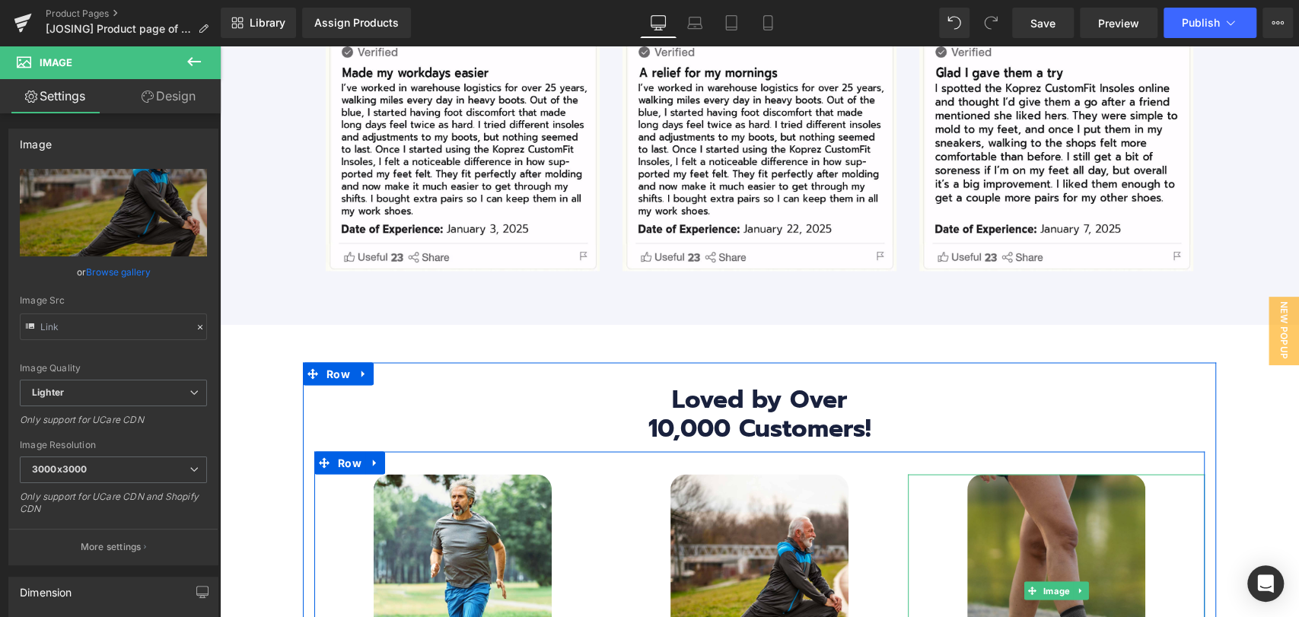
click at [1054, 474] on img at bounding box center [1056, 591] width 178 height 234
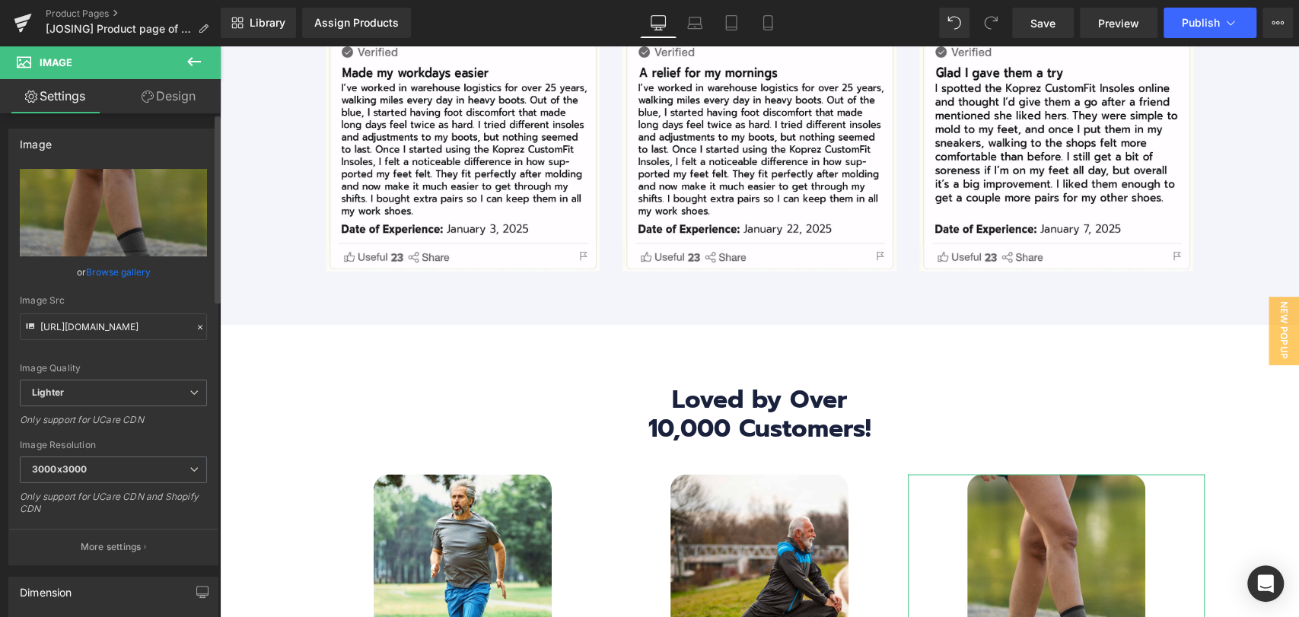
click at [86, 269] on link "Browse gallery" at bounding box center [118, 272] width 65 height 27
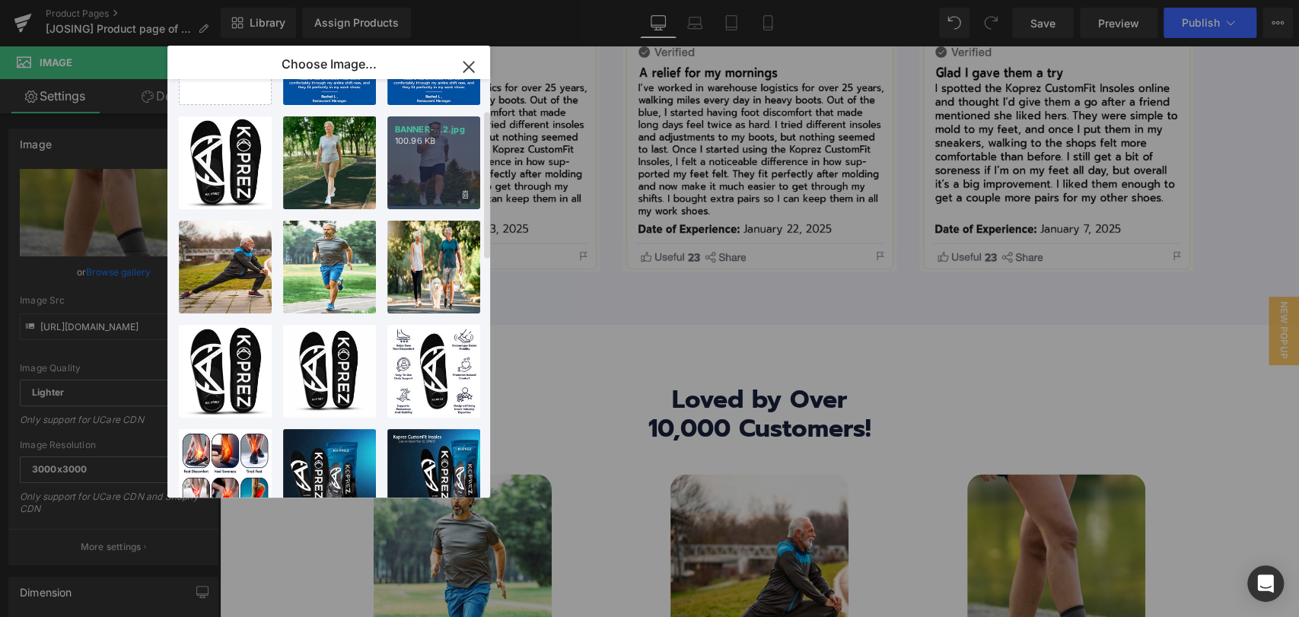
click at [400, 164] on div "BANNER-...2.jpg 100.96 KB" at bounding box center [433, 162] width 93 height 93
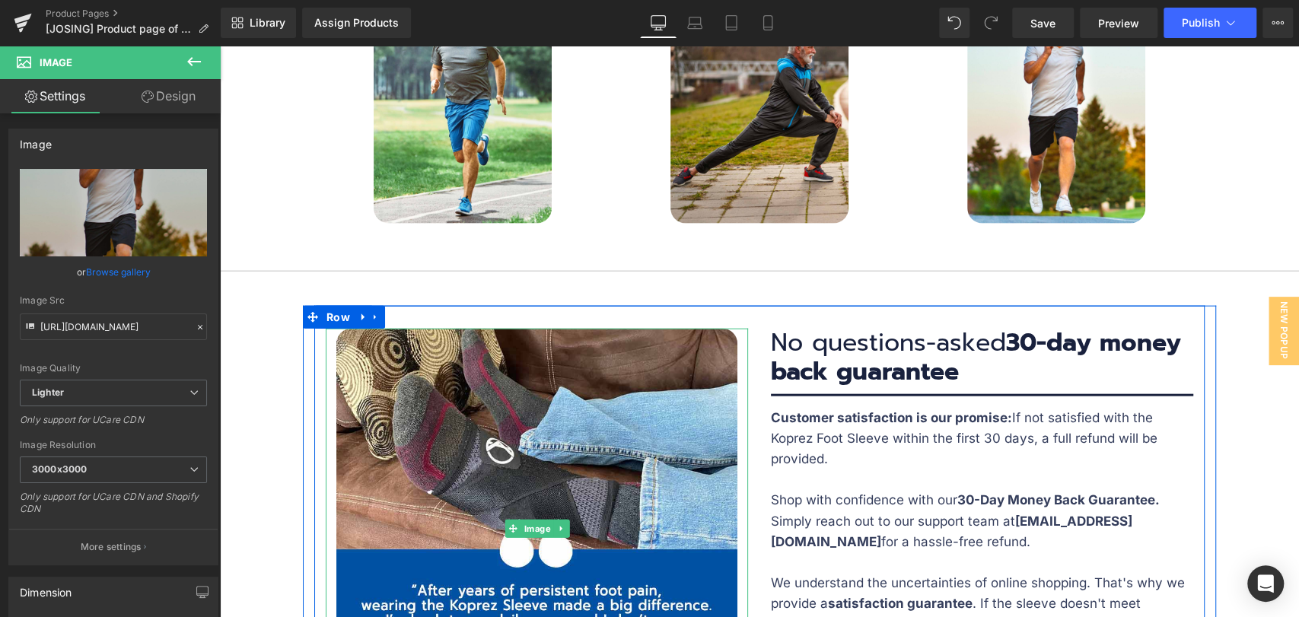
scroll to position [6174, 0]
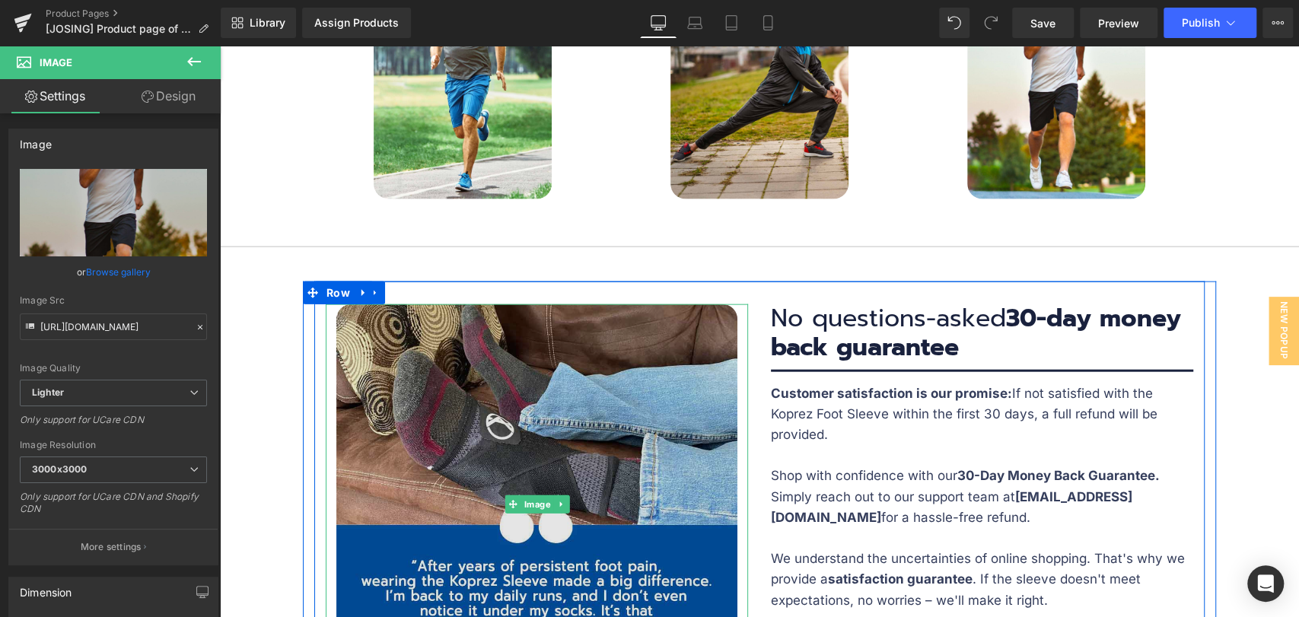
click at [522, 304] on img at bounding box center [536, 504] width 401 height 401
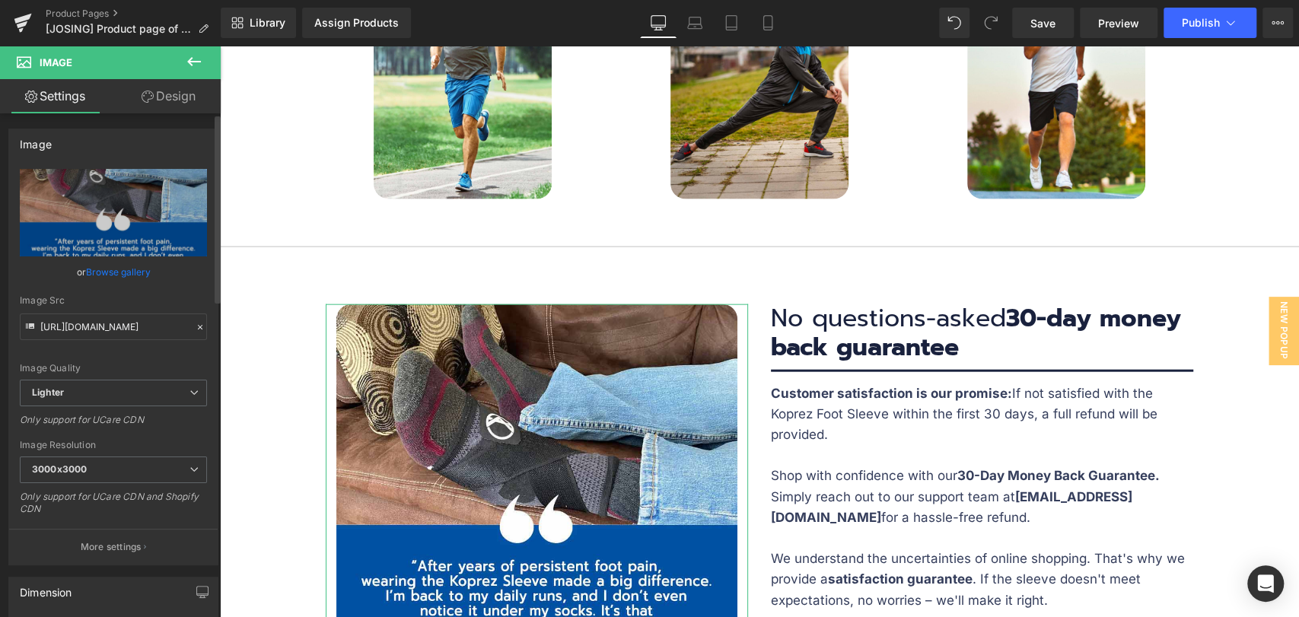
click at [113, 266] on link "Browse gallery" at bounding box center [118, 272] width 65 height 27
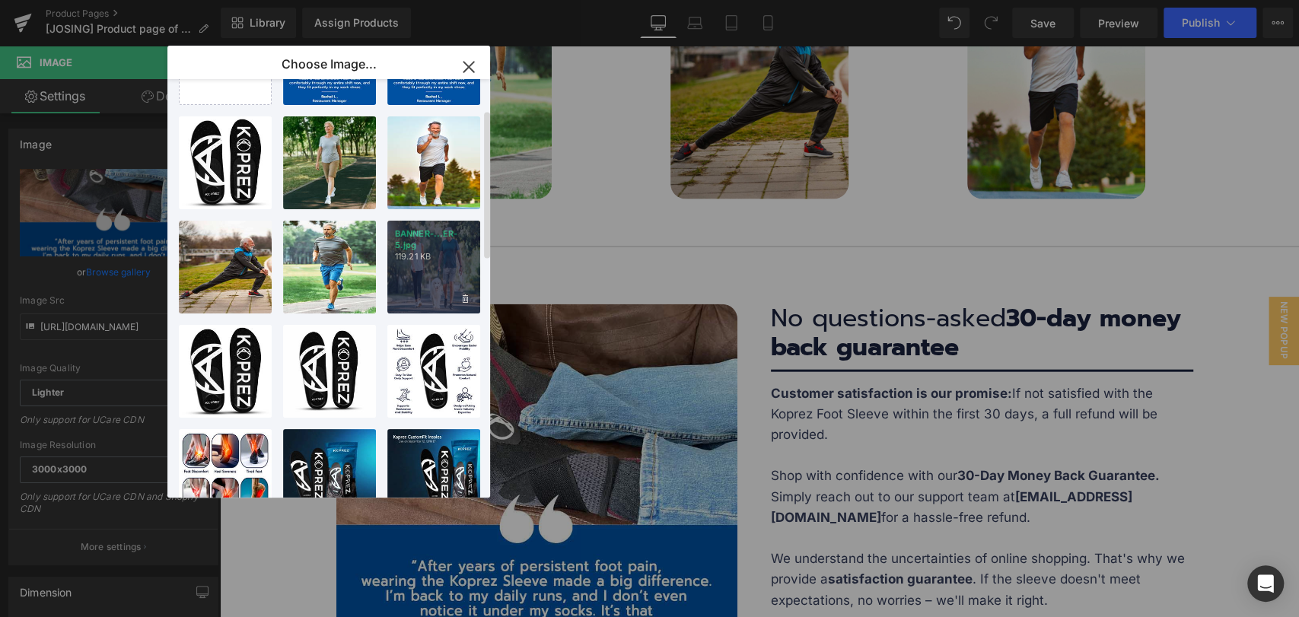
click at [426, 266] on div "BANNER-...ER-5.jpg 119.21 KB" at bounding box center [433, 267] width 93 height 93
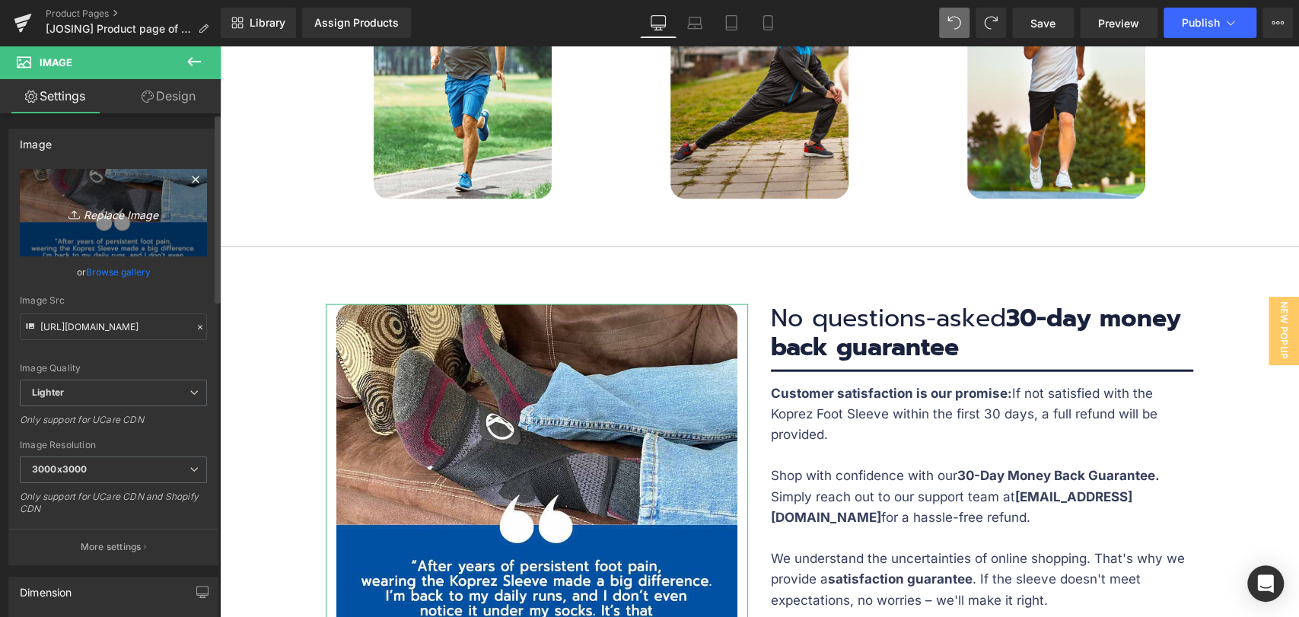
click at [162, 222] on link "Replace Image" at bounding box center [113, 213] width 187 height 88
type input "C:\fakepath\Reviews-_2.jpg"
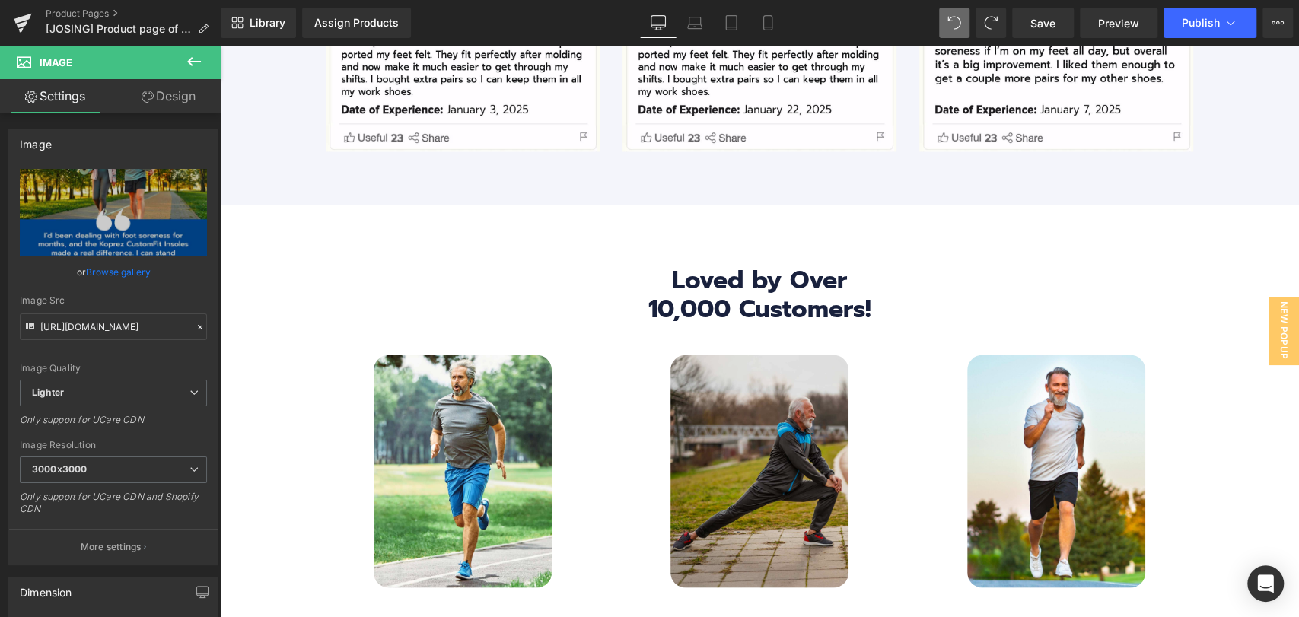
scroll to position [5751, 0]
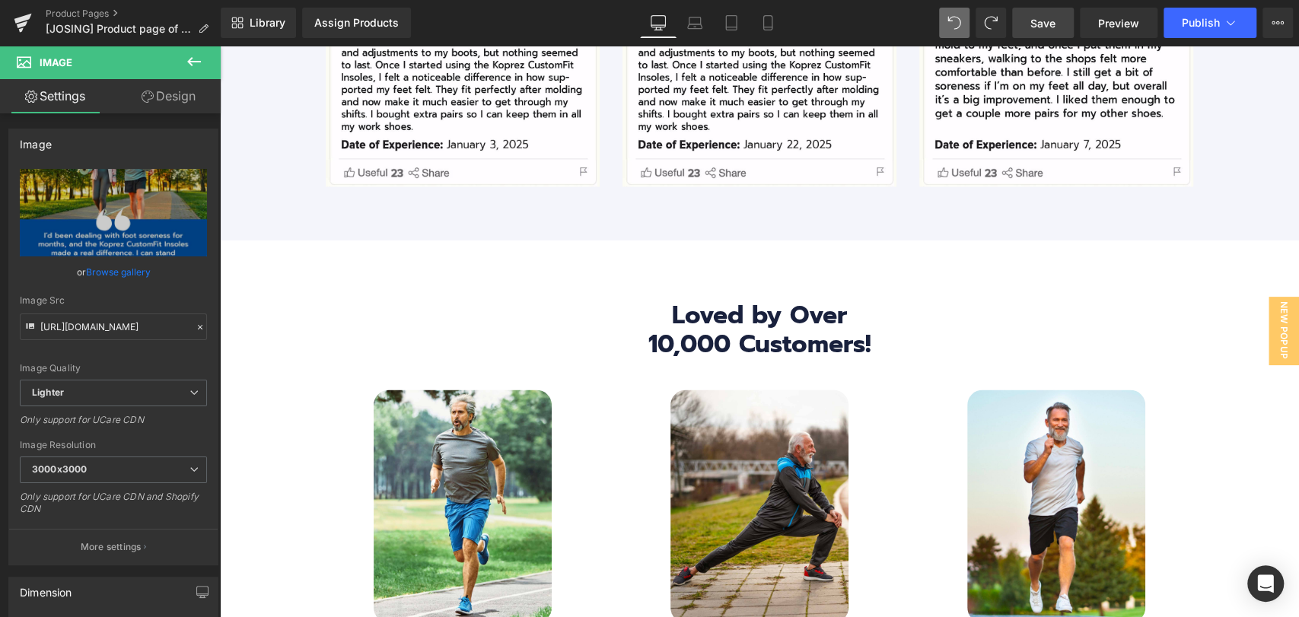
drag, startPoint x: 1036, startPoint y: 12, endPoint x: 566, endPoint y: 187, distance: 501.2
click at [1036, 12] on link "Save" at bounding box center [1043, 23] width 62 height 30
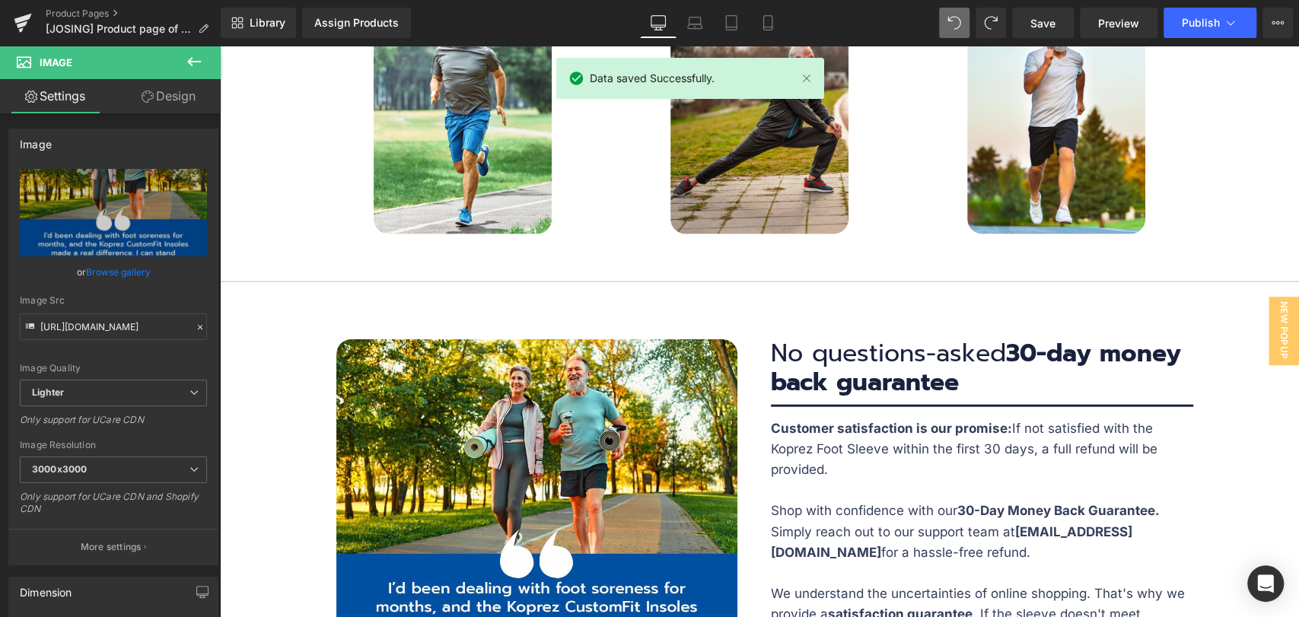
scroll to position [6090, 0]
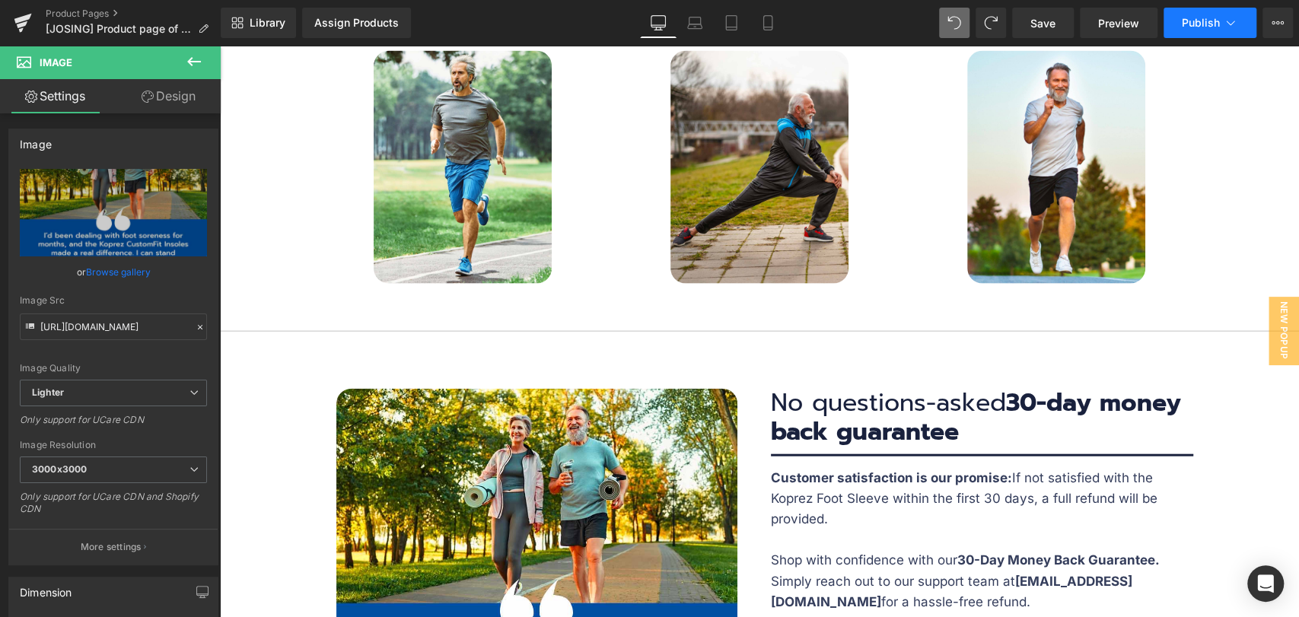
click at [1231, 18] on icon at bounding box center [1230, 22] width 15 height 15
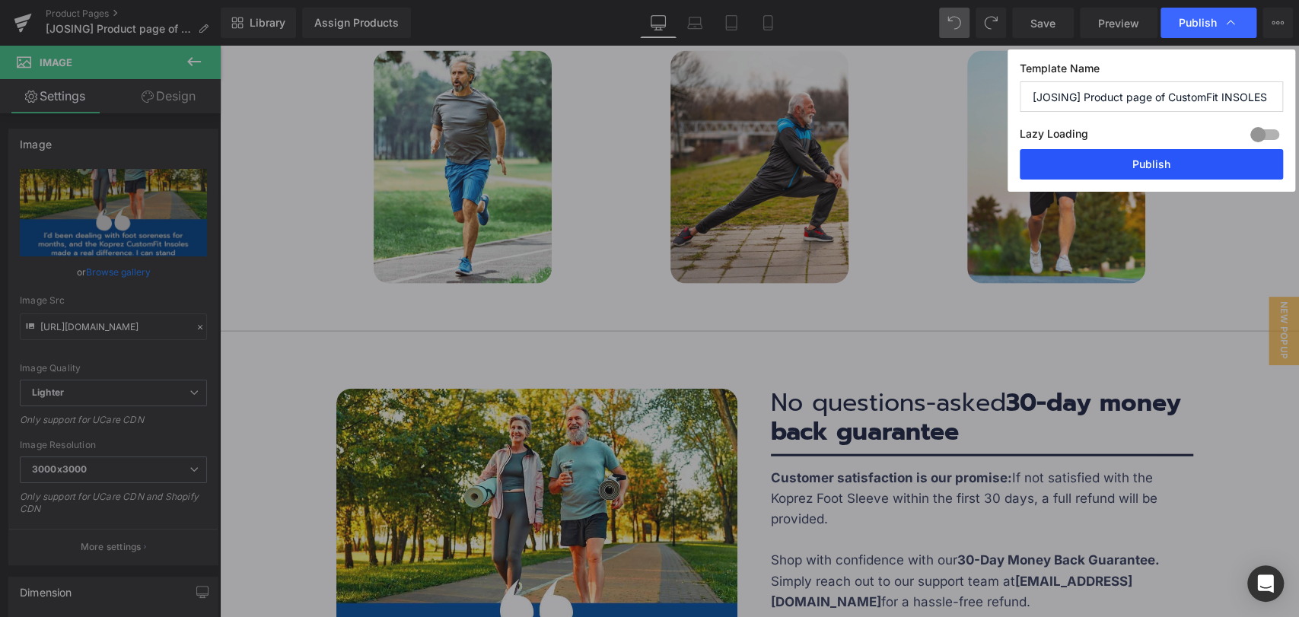
click at [1181, 172] on button "Publish" at bounding box center [1151, 164] width 263 height 30
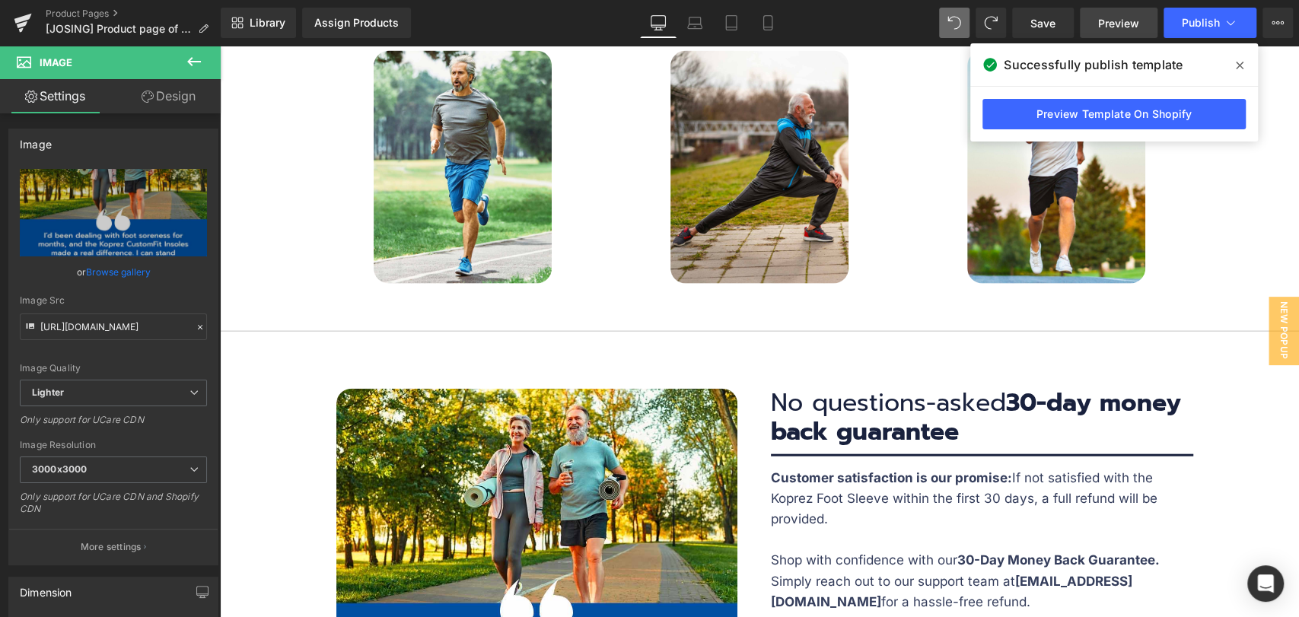
click at [1103, 22] on span "Preview" at bounding box center [1118, 23] width 41 height 16
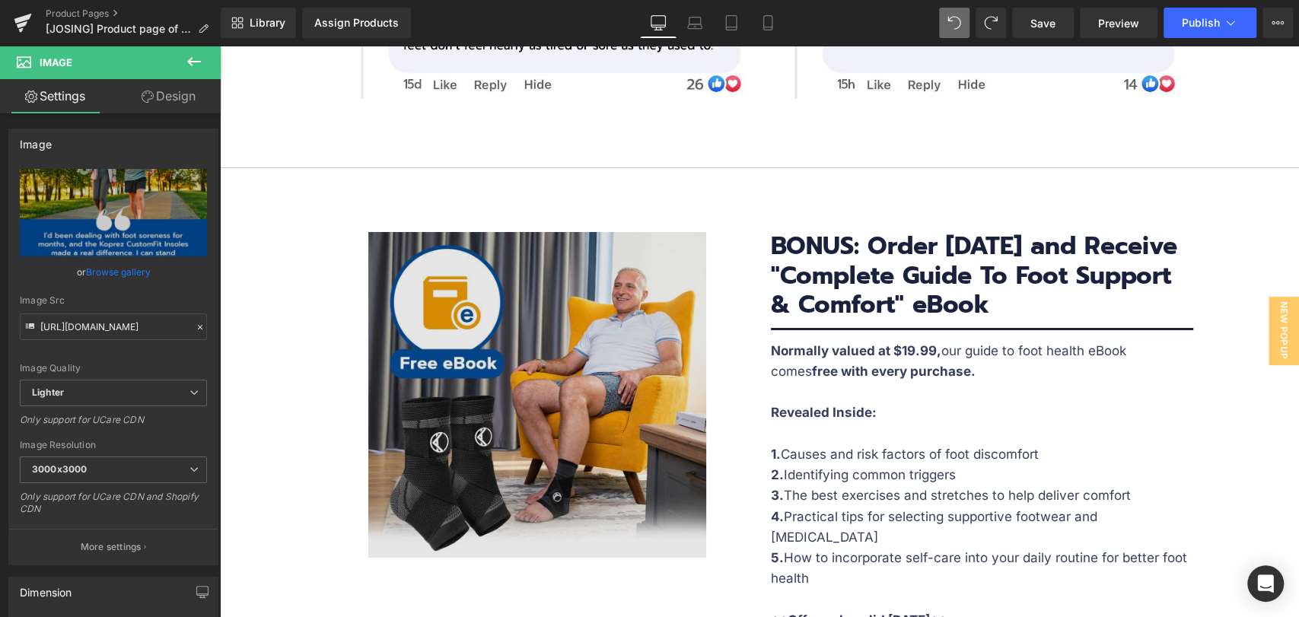
scroll to position [7442, 0]
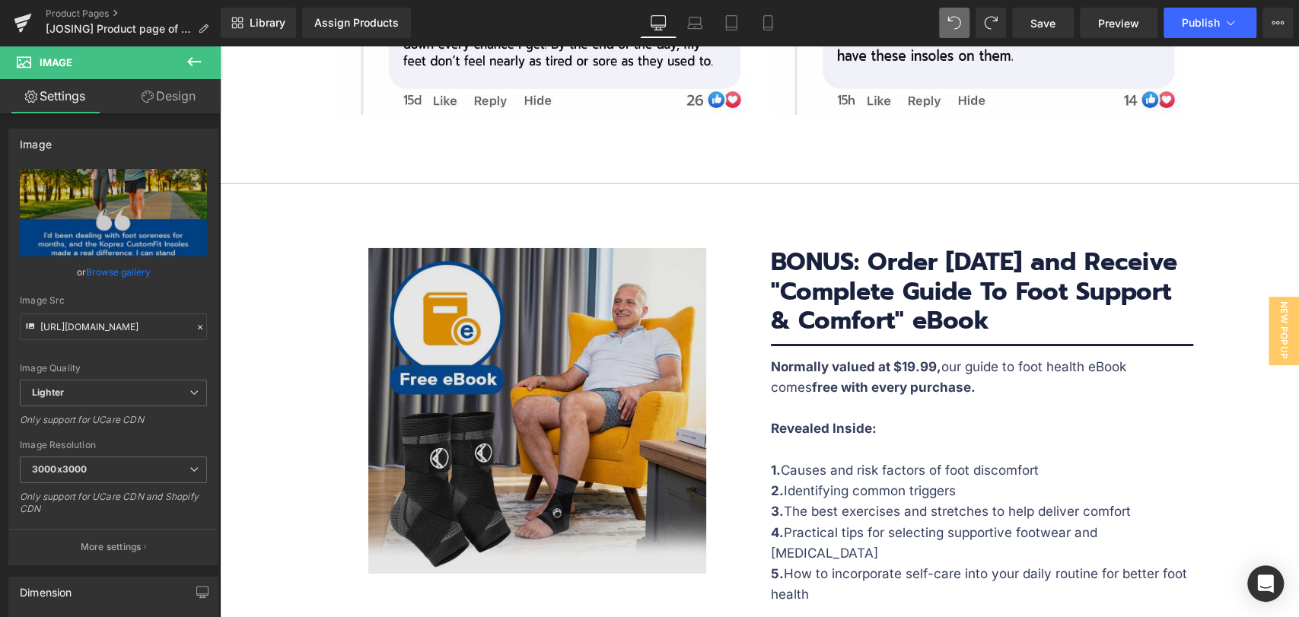
click at [522, 290] on img at bounding box center [537, 411] width 338 height 326
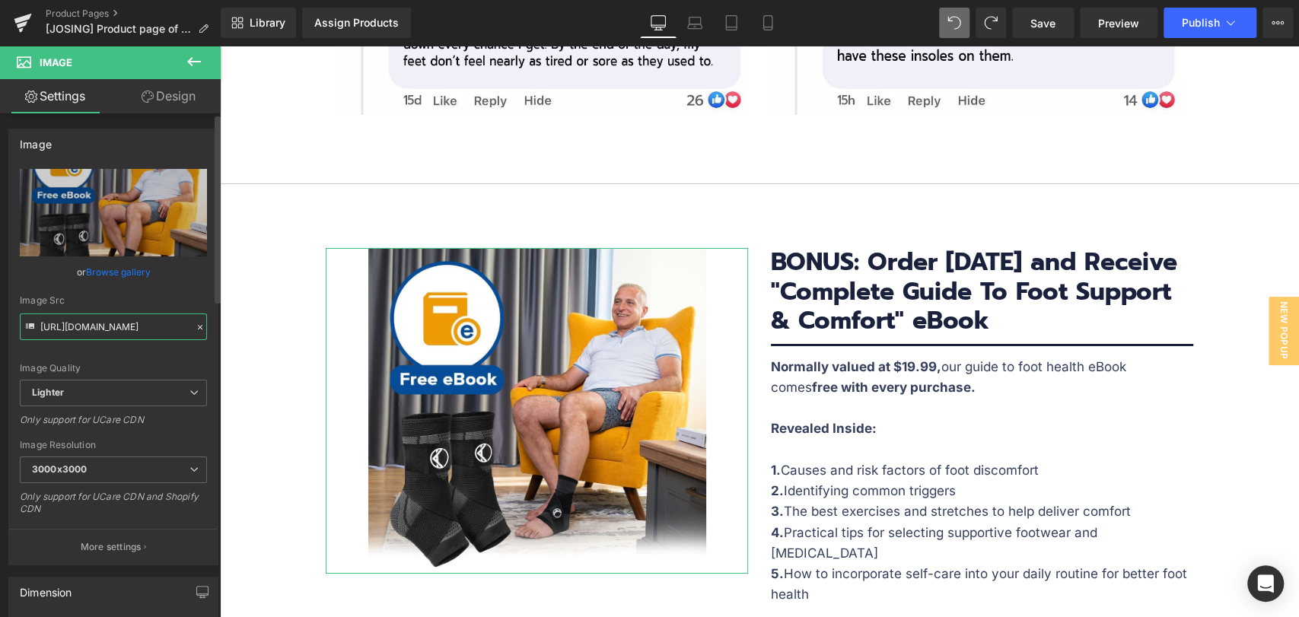
click at [128, 325] on input "[URL][DOMAIN_NAME]" at bounding box center [113, 327] width 187 height 27
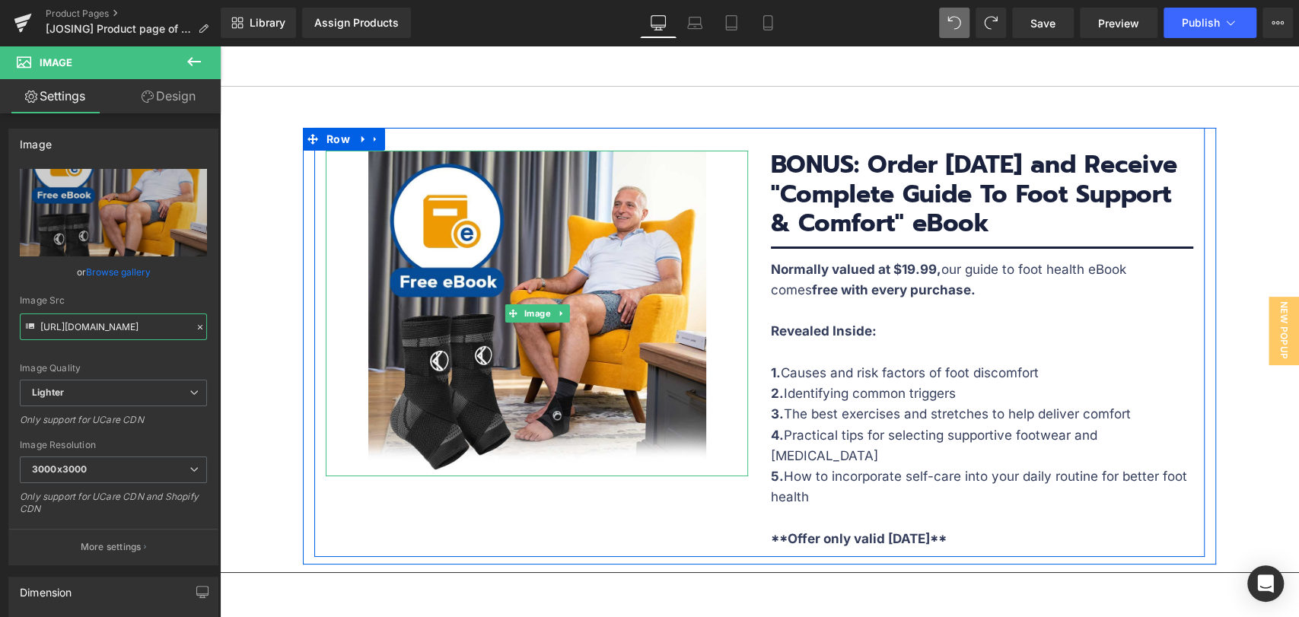
scroll to position [7612, 0]
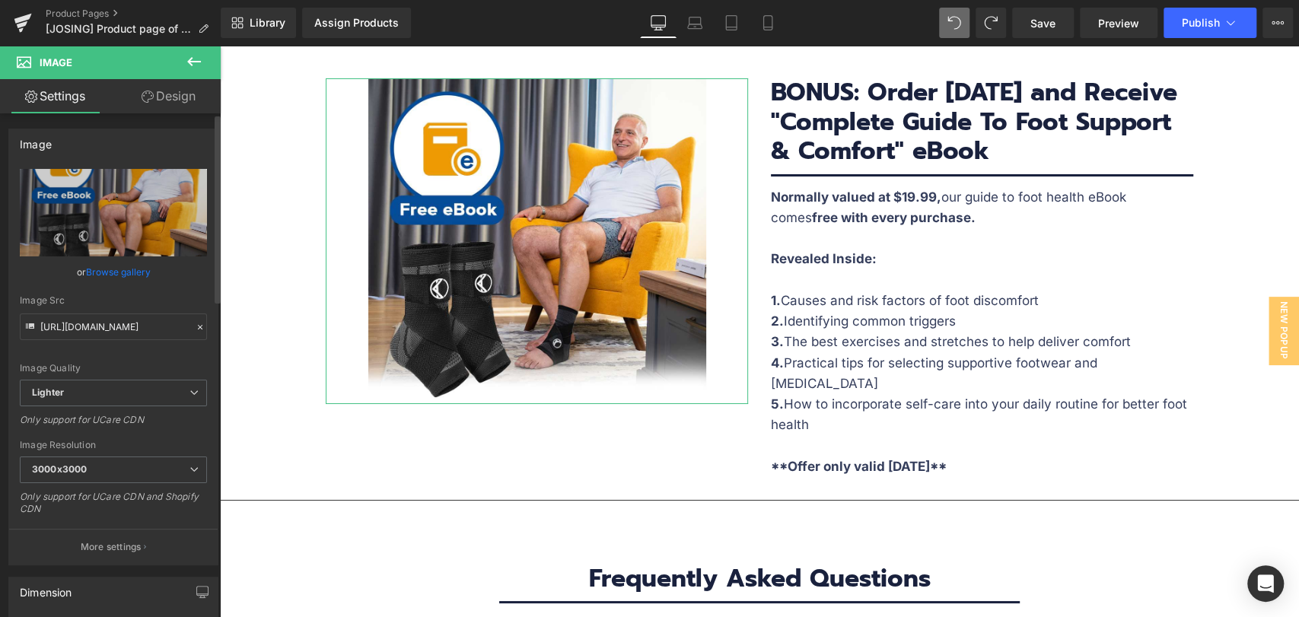
click at [118, 293] on div "Image Quality Lighter Lightest Lighter Lighter Lightest Only support for UCare …" at bounding box center [113, 274] width 187 height 211
click at [120, 276] on link "Browse gallery" at bounding box center [118, 272] width 65 height 27
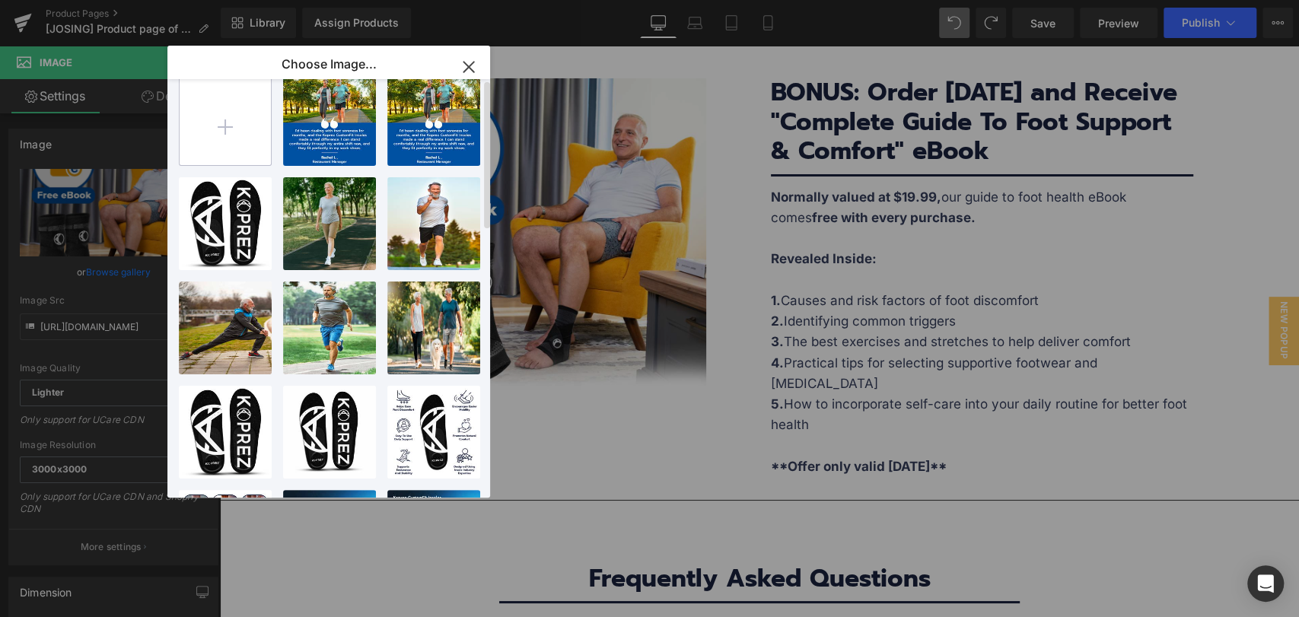
scroll to position [0, 0]
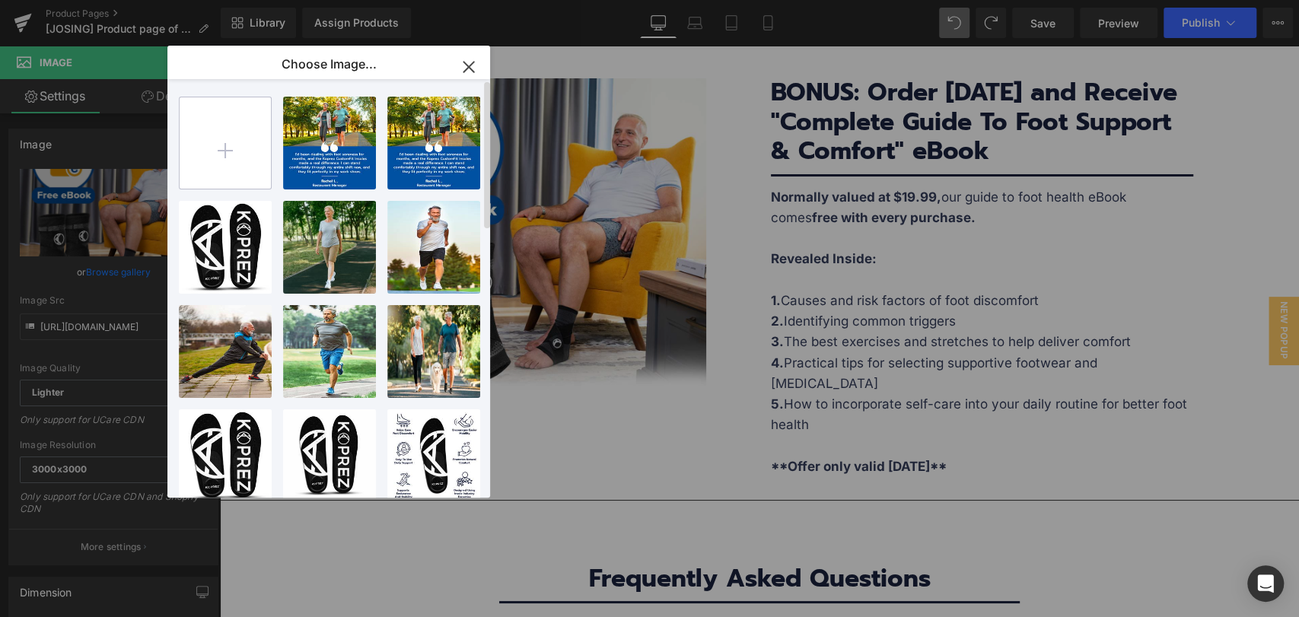
click at [231, 157] on input "file" at bounding box center [225, 142] width 91 height 91
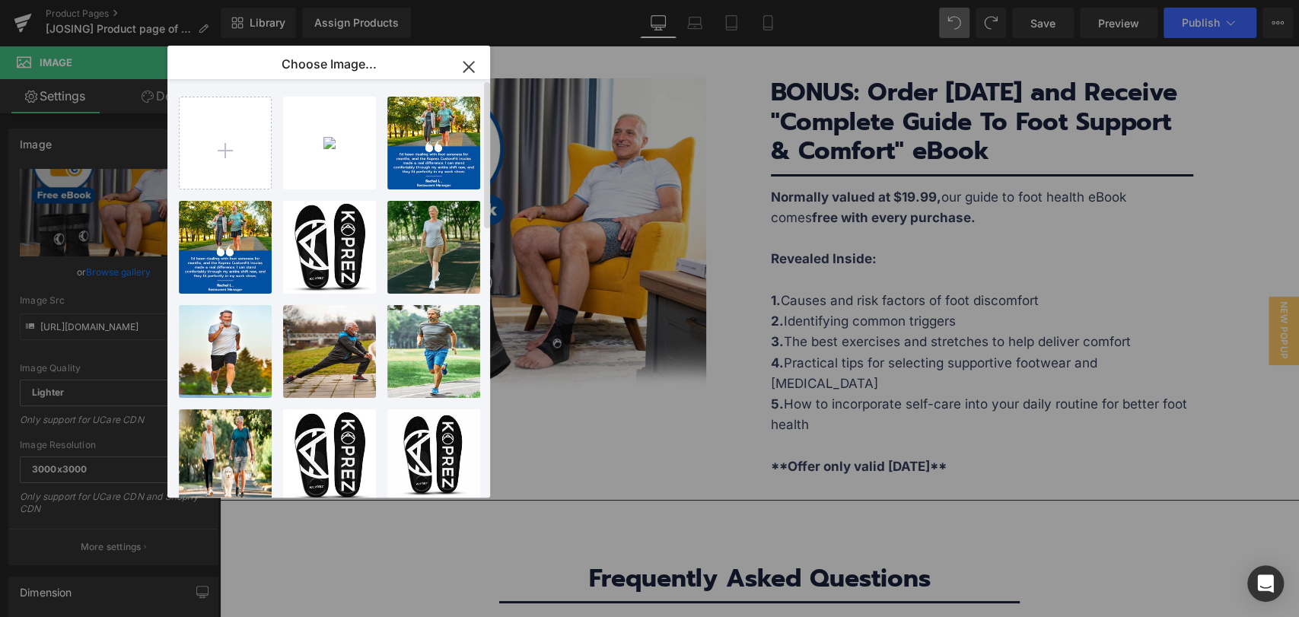
click at [376, 165] on div "e-book...book.jpg 101.11 KB Delete image? Yes No Reviews...s-_2.jpg 133.08 KB D…" at bounding box center [337, 291] width 317 height 425
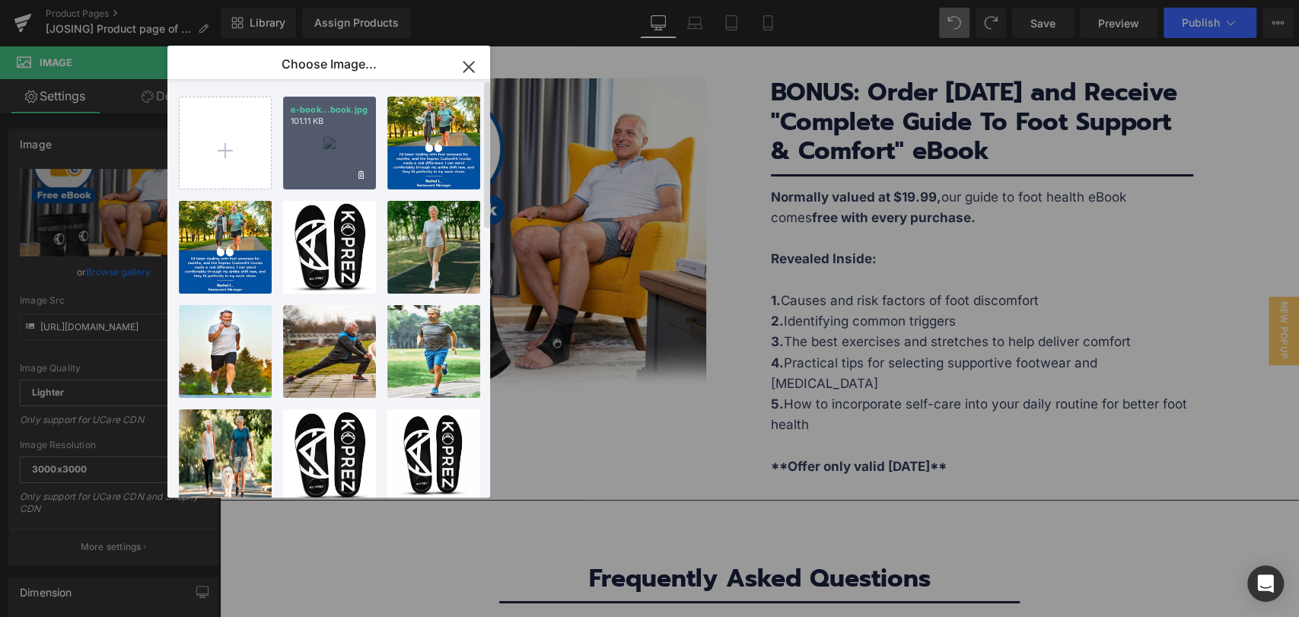
click at [372, 166] on div "e-book...book.jpg 101.11 KB" at bounding box center [329, 143] width 93 height 93
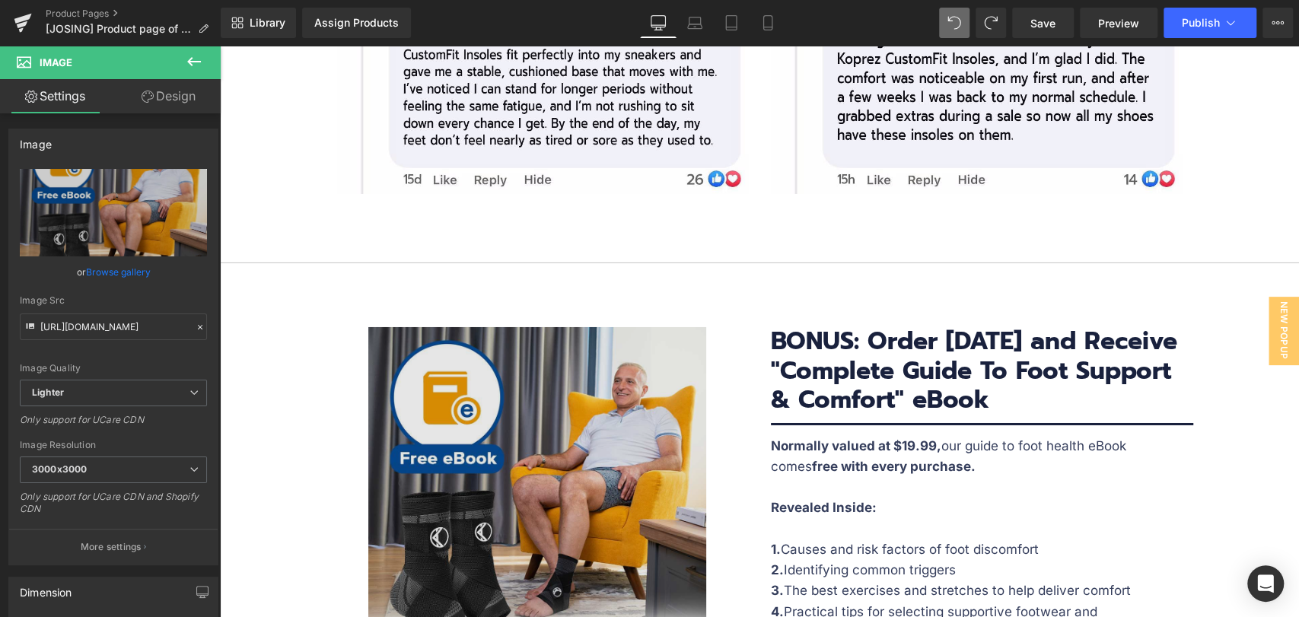
scroll to position [7442, 0]
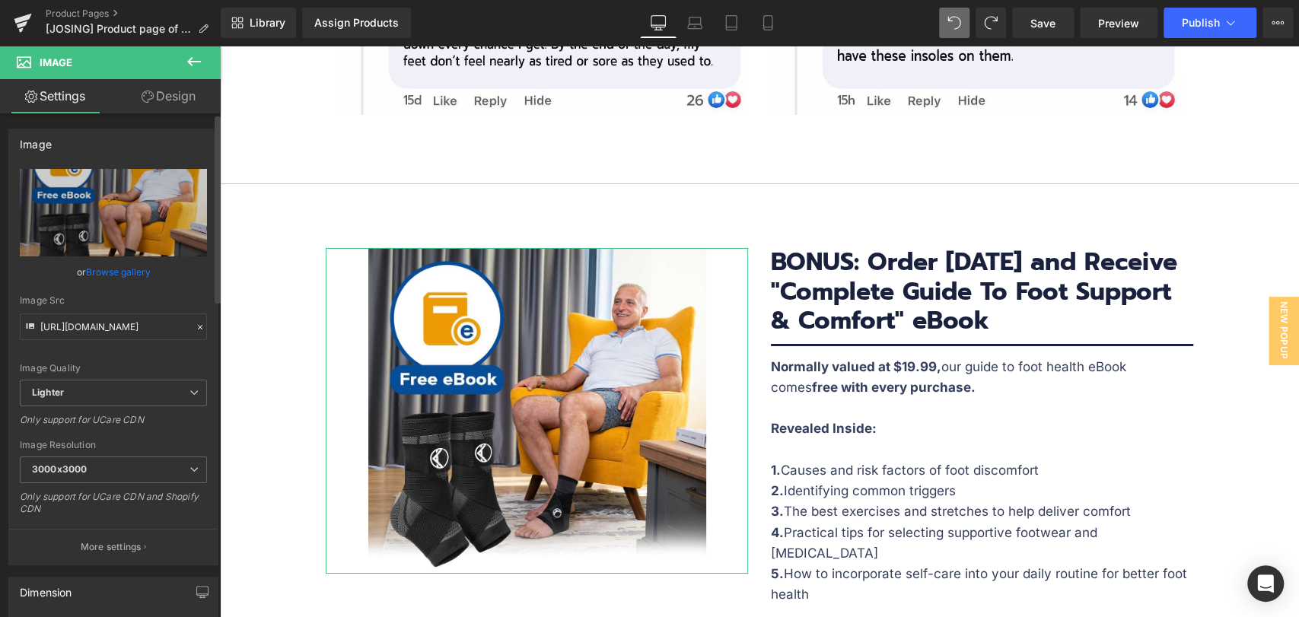
click at [118, 269] on link "Browse gallery" at bounding box center [118, 272] width 65 height 27
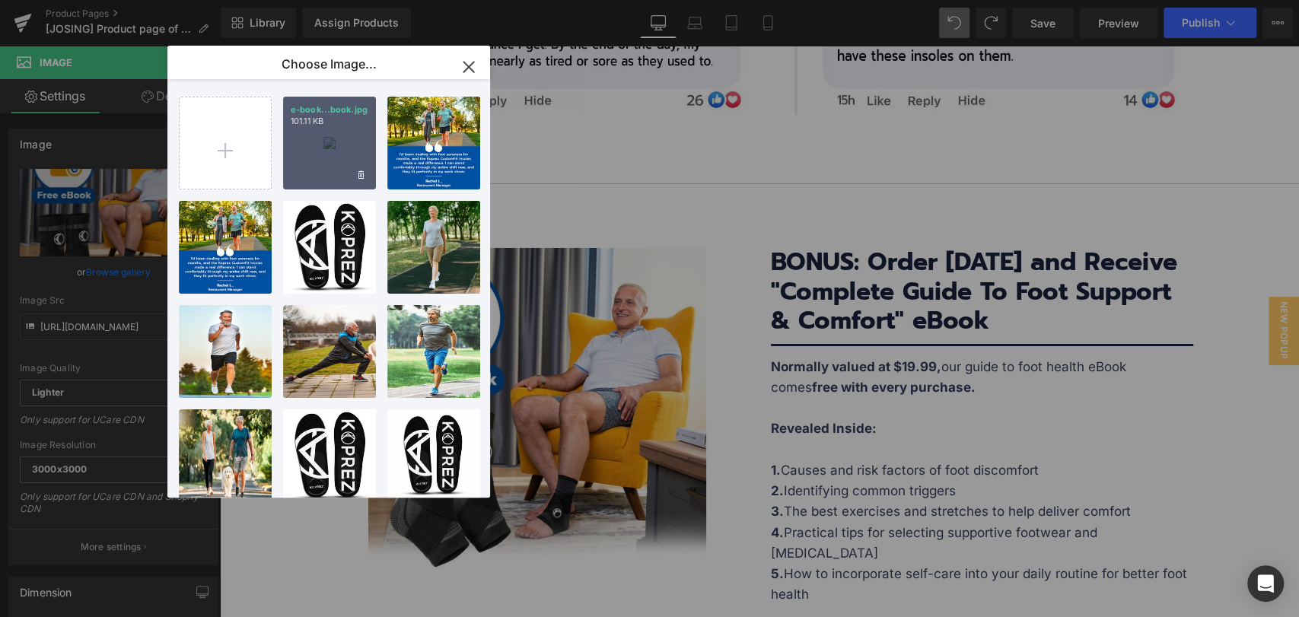
click at [319, 150] on div "e-book...book.jpg 101.11 KB" at bounding box center [329, 143] width 93 height 93
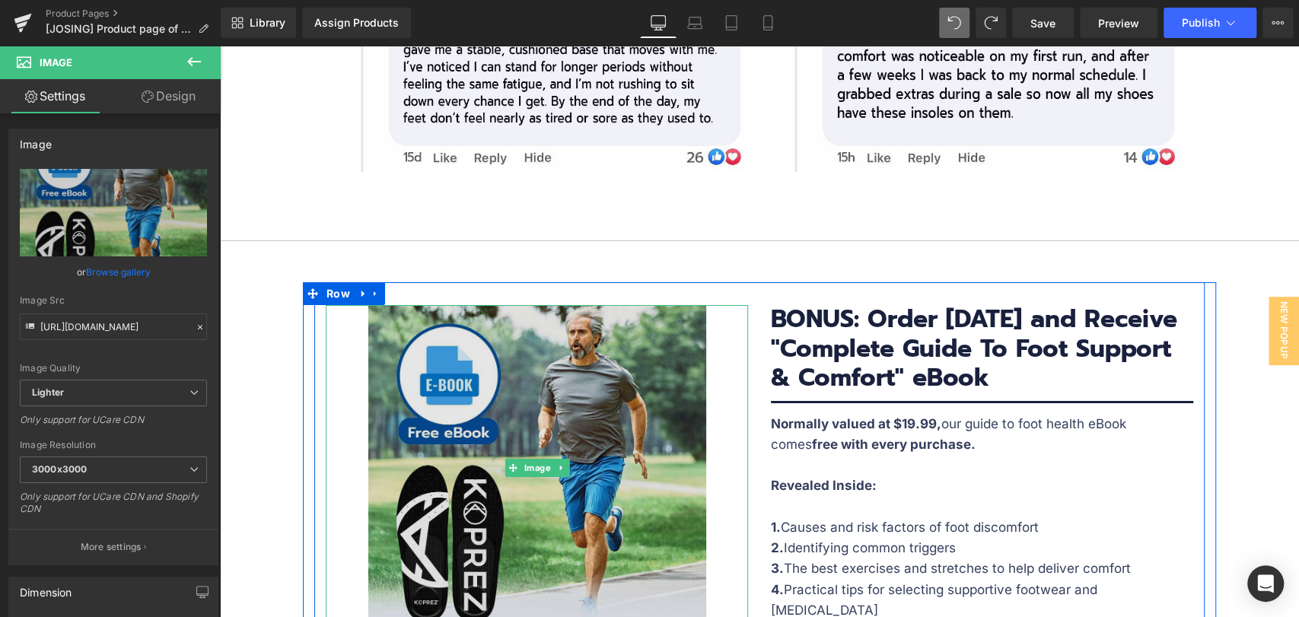
scroll to position [7358, 0]
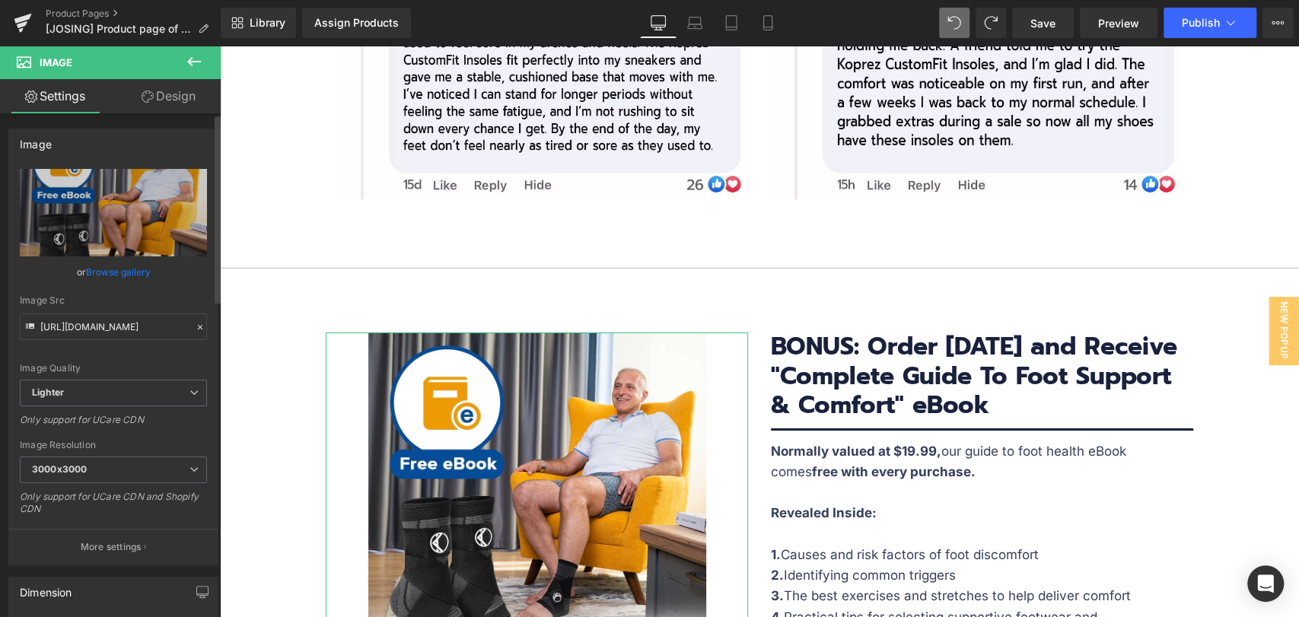
click at [135, 272] on link "Browse gallery" at bounding box center [118, 272] width 65 height 27
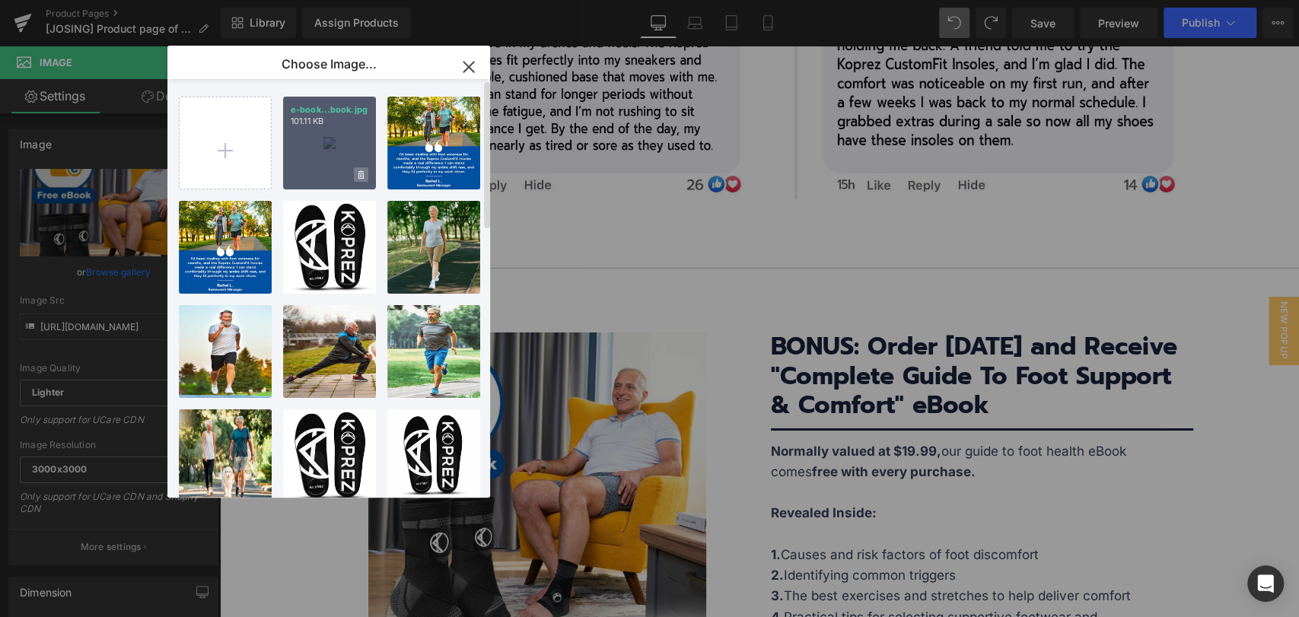
click at [362, 172] on icon at bounding box center [361, 176] width 5 height 10
click at [307, 174] on span "Yes" at bounding box center [310, 175] width 38 height 16
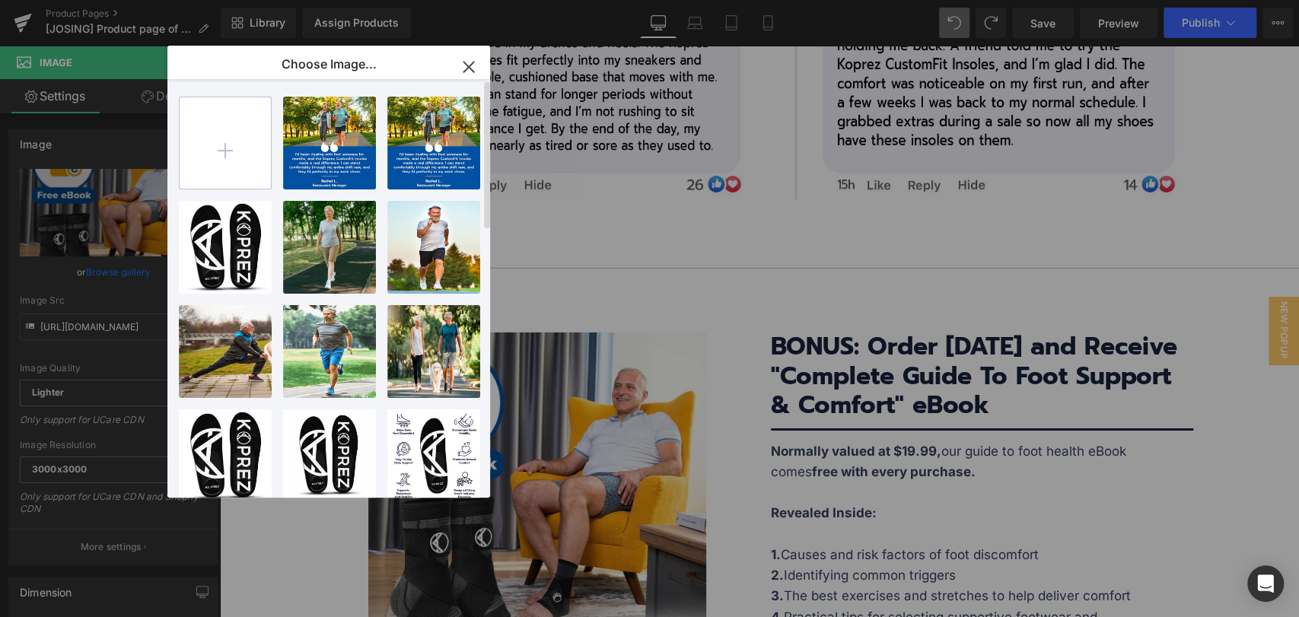
click at [237, 154] on input "file" at bounding box center [225, 142] width 91 height 91
type input "C:\fakepath\e-book.jpg"
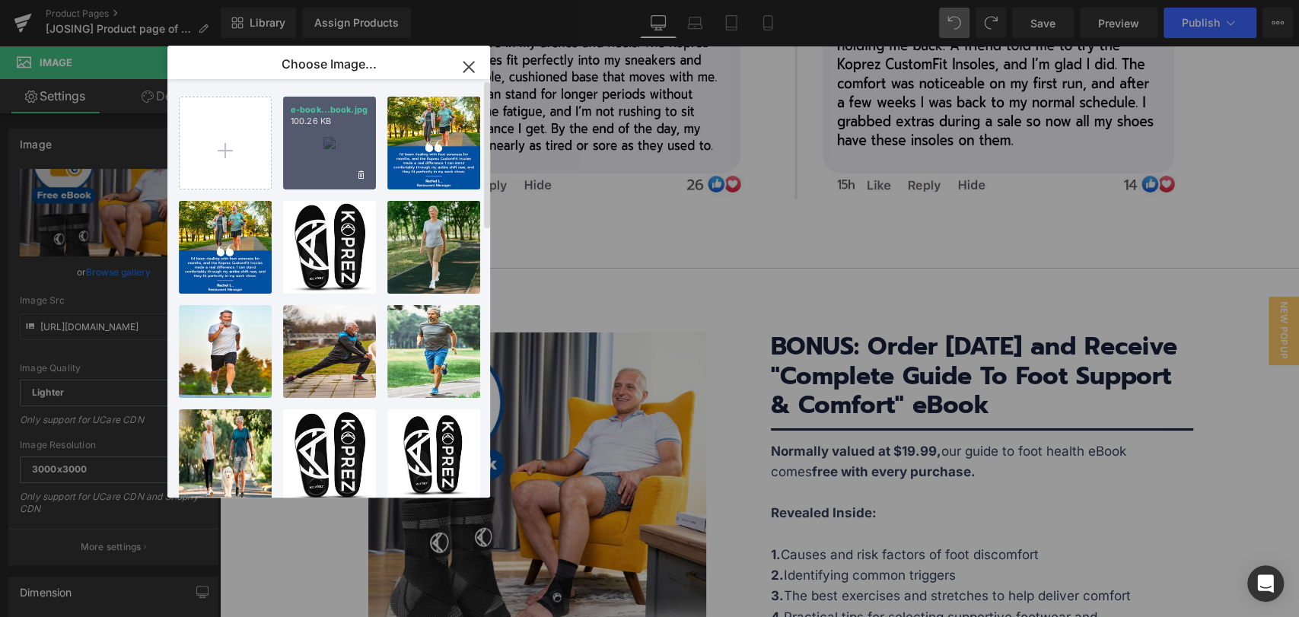
click at [323, 154] on div "e-book...book.jpg 100.26 KB" at bounding box center [329, 143] width 93 height 93
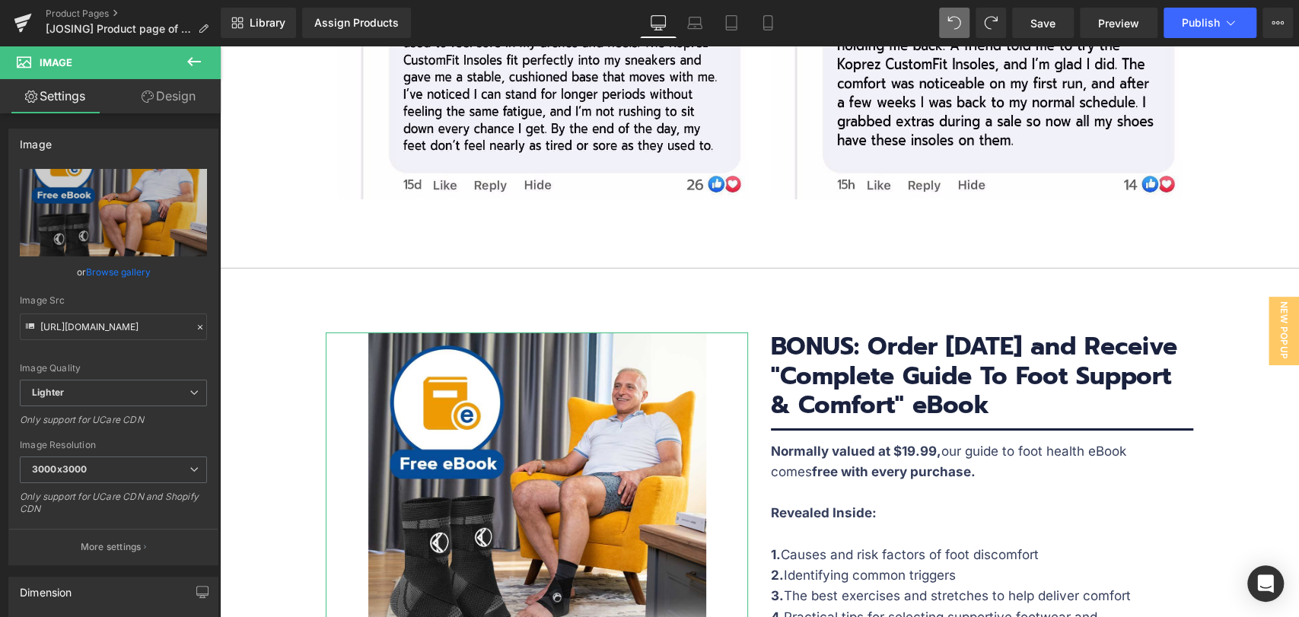
click at [110, 269] on link "Browse gallery" at bounding box center [118, 272] width 65 height 27
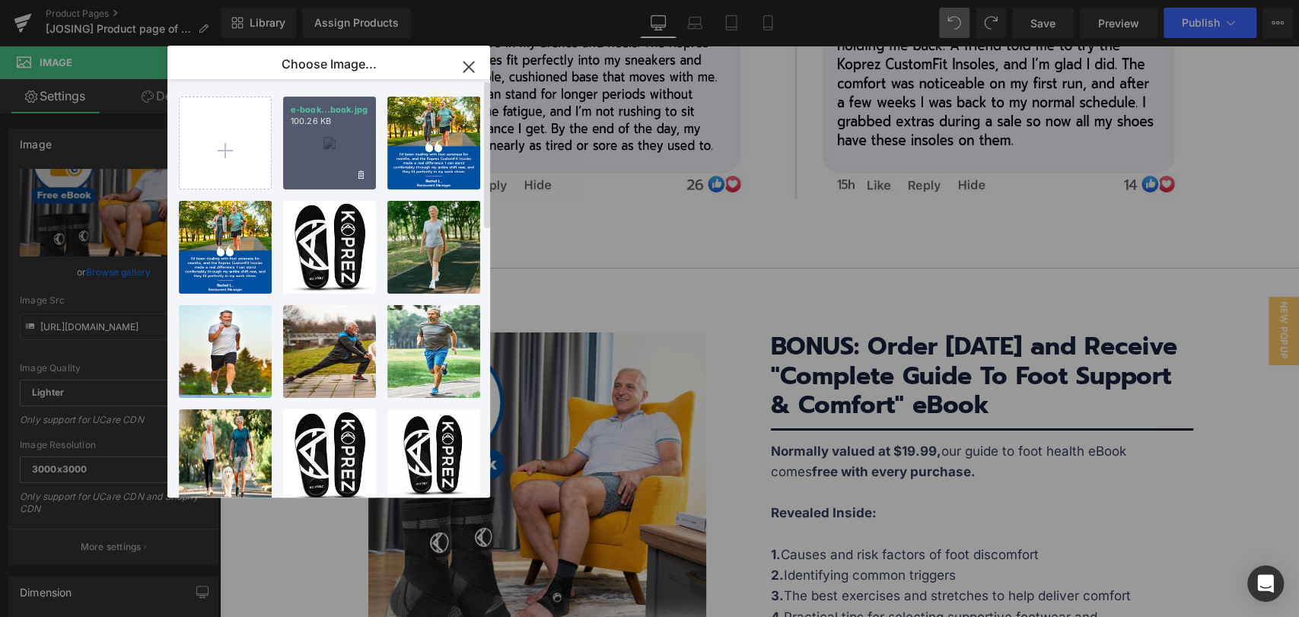
click at [314, 142] on div "e-book...book.jpg 100.26 KB" at bounding box center [329, 143] width 93 height 93
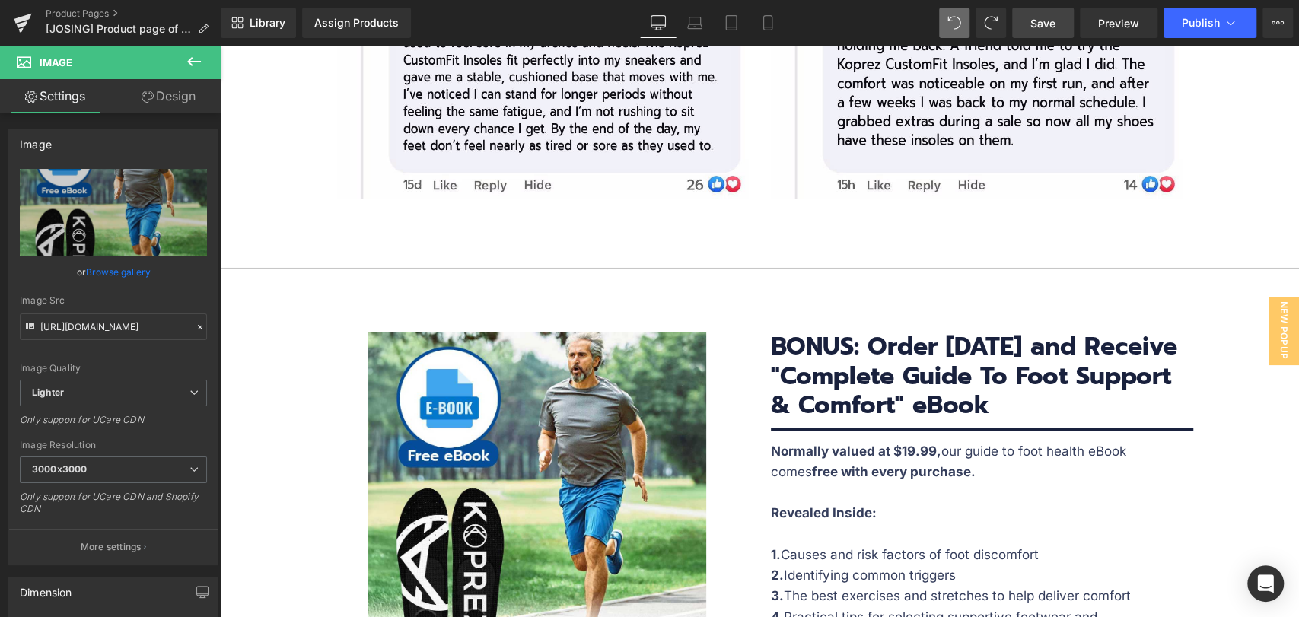
click at [1034, 21] on span "Save" at bounding box center [1043, 23] width 25 height 16
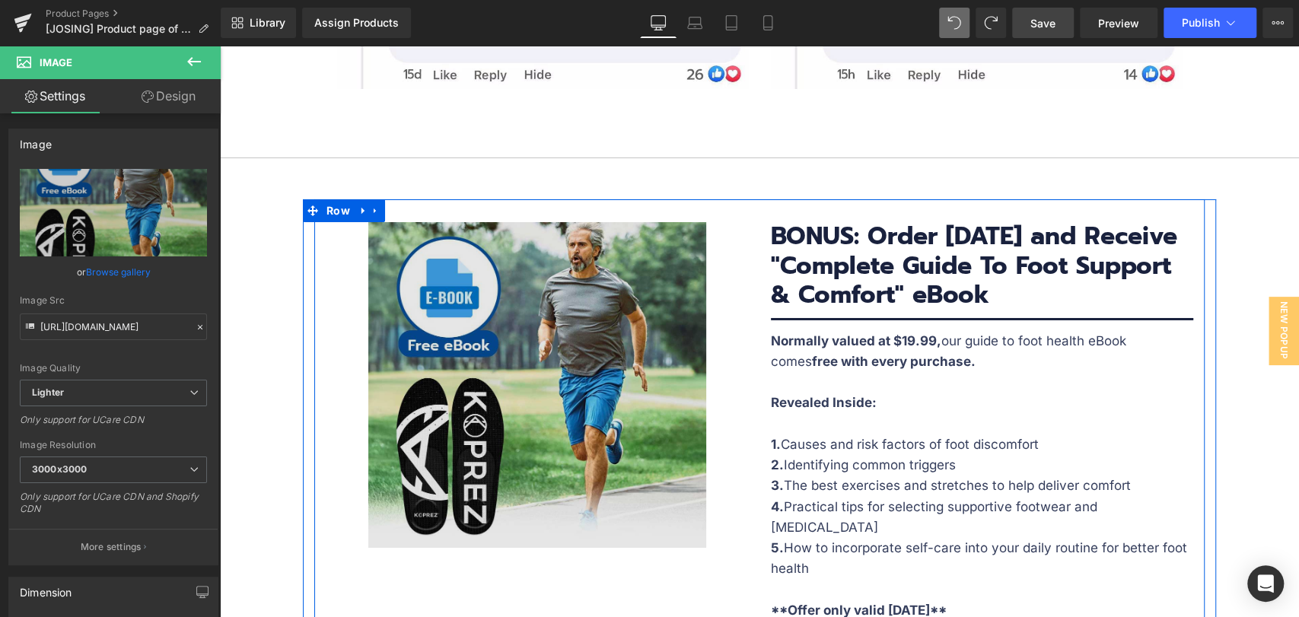
scroll to position [7442, 0]
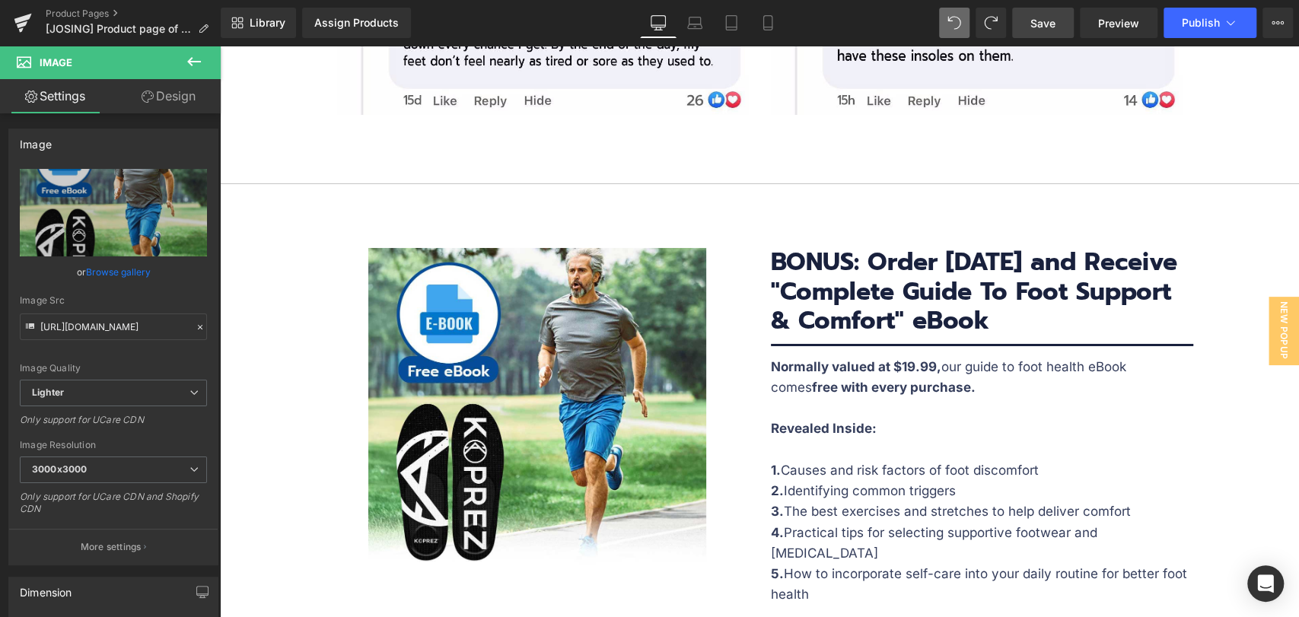
click at [1043, 18] on span "Save" at bounding box center [1043, 23] width 25 height 16
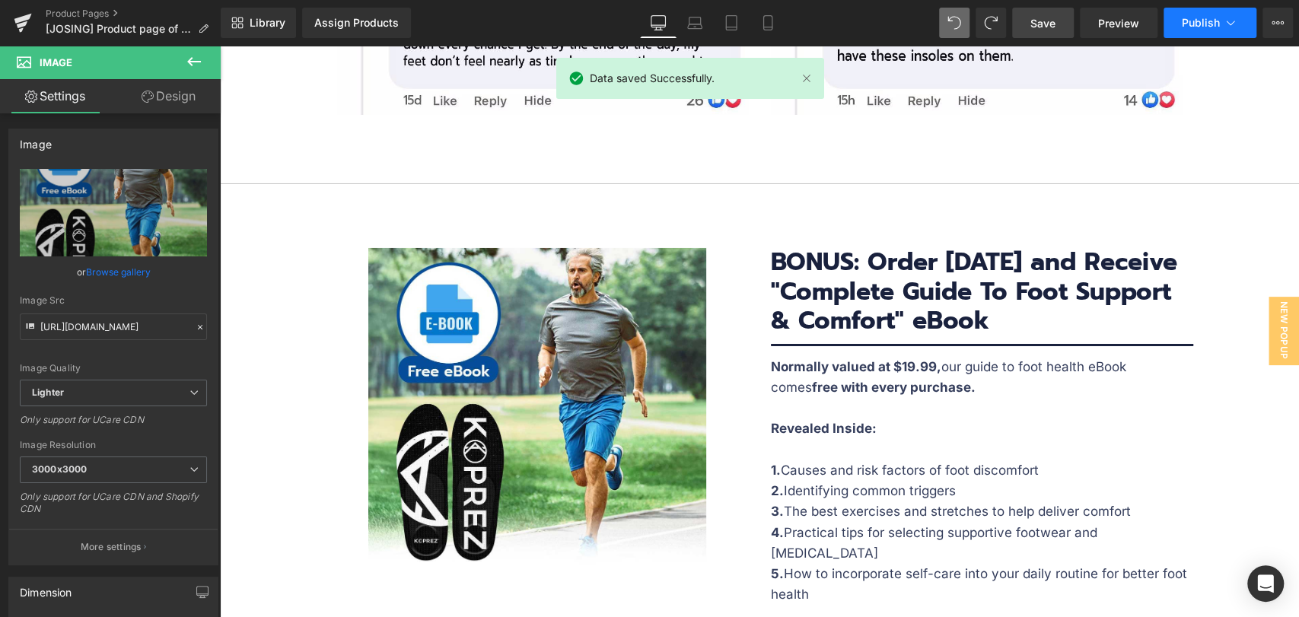
click at [1237, 26] on icon at bounding box center [1230, 22] width 15 height 15
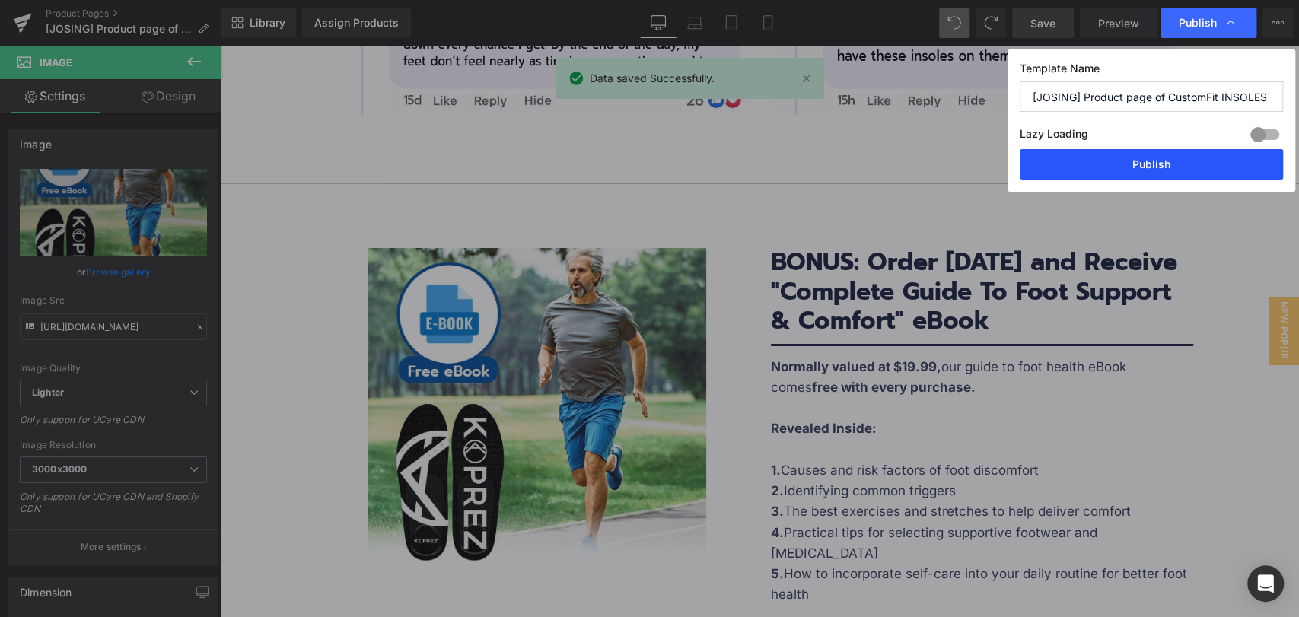
click at [1180, 169] on button "Publish" at bounding box center [1151, 164] width 263 height 30
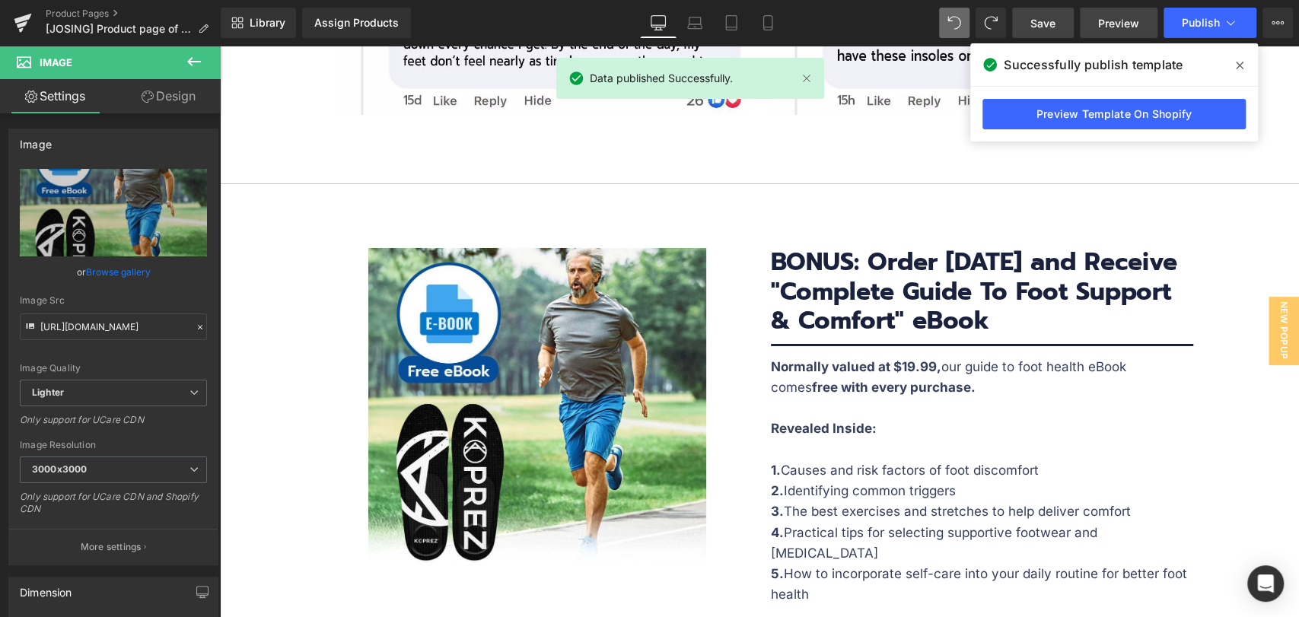
click at [1122, 17] on span "Preview" at bounding box center [1118, 23] width 41 height 16
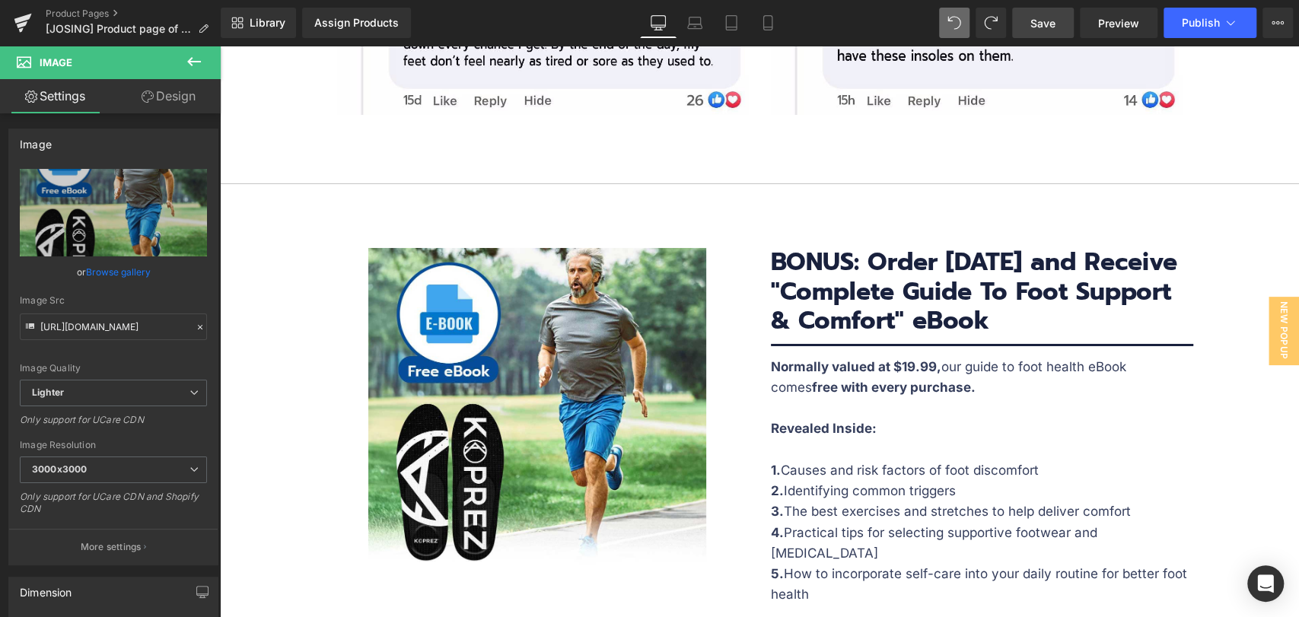
click at [1052, 23] on span "Save" at bounding box center [1043, 23] width 25 height 16
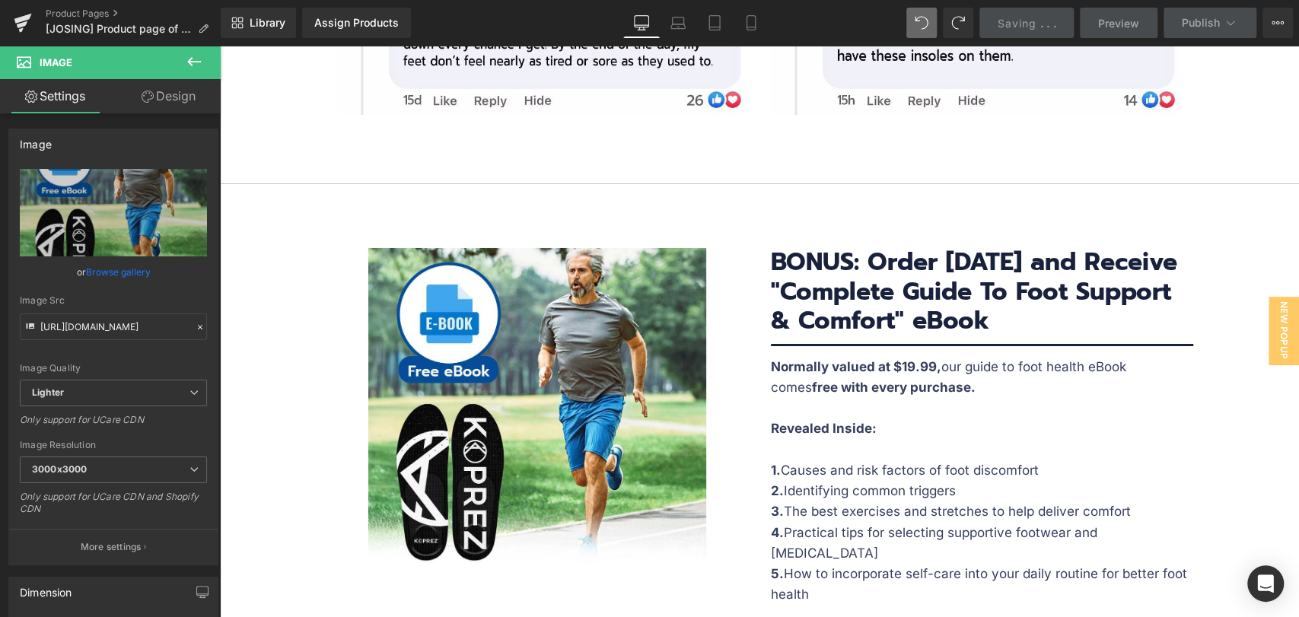
click at [1050, 17] on span "." at bounding box center [1048, 23] width 3 height 13
click at [1135, 30] on link "Preview" at bounding box center [1119, 23] width 78 height 30
click at [1135, 30] on span "Preview" at bounding box center [1118, 23] width 41 height 16
